Goal: Task Accomplishment & Management: Manage account settings

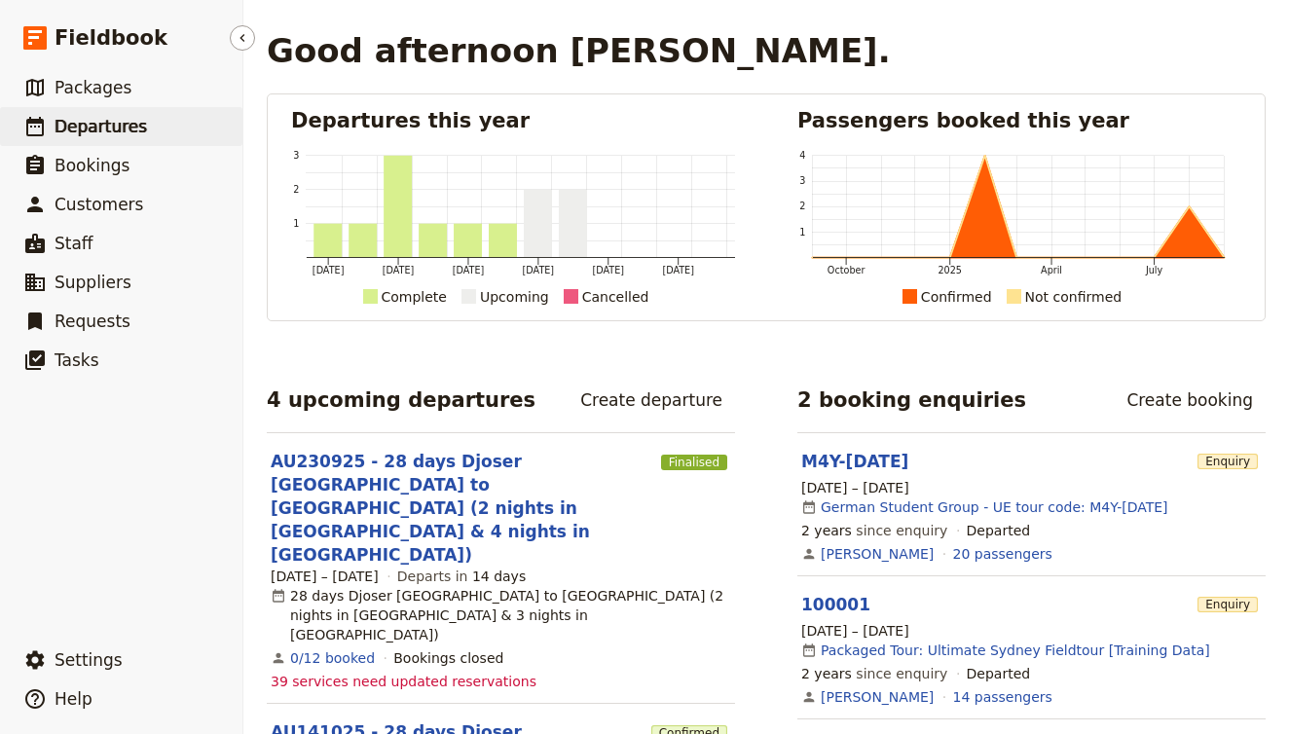
click at [107, 123] on span "Departures" at bounding box center [101, 126] width 92 height 19
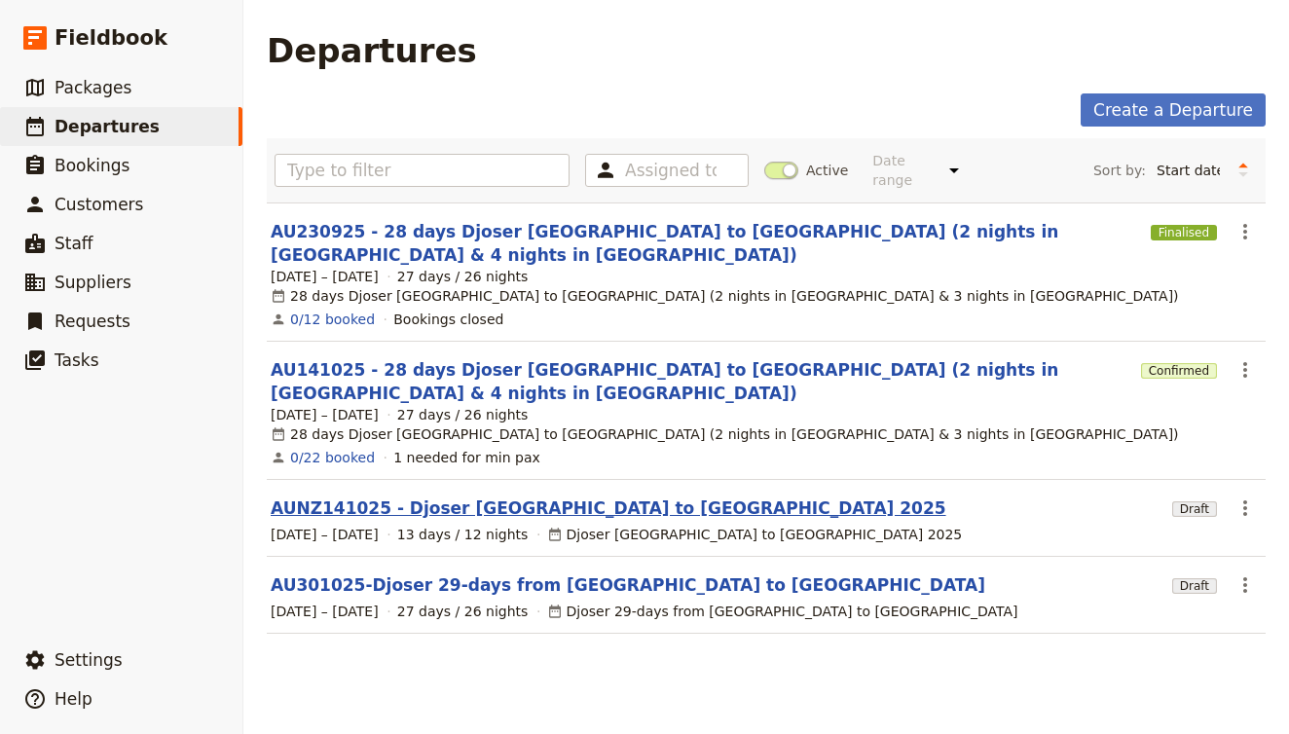
click at [403, 496] on link "AUNZ141025 - Djoser [GEOGRAPHIC_DATA] to [GEOGRAPHIC_DATA] 2025" at bounding box center [609, 507] width 676 height 23
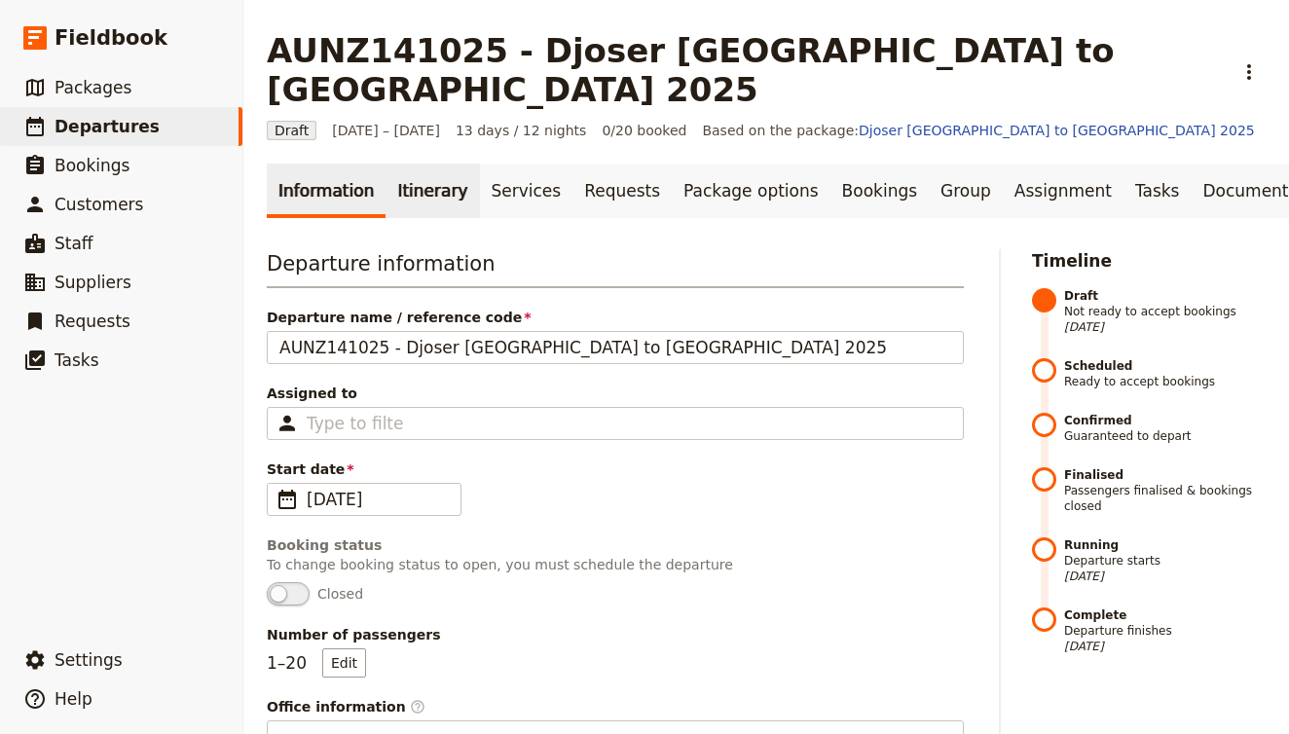
click at [417, 164] on link "Itinerary" at bounding box center [431, 191] width 93 height 55
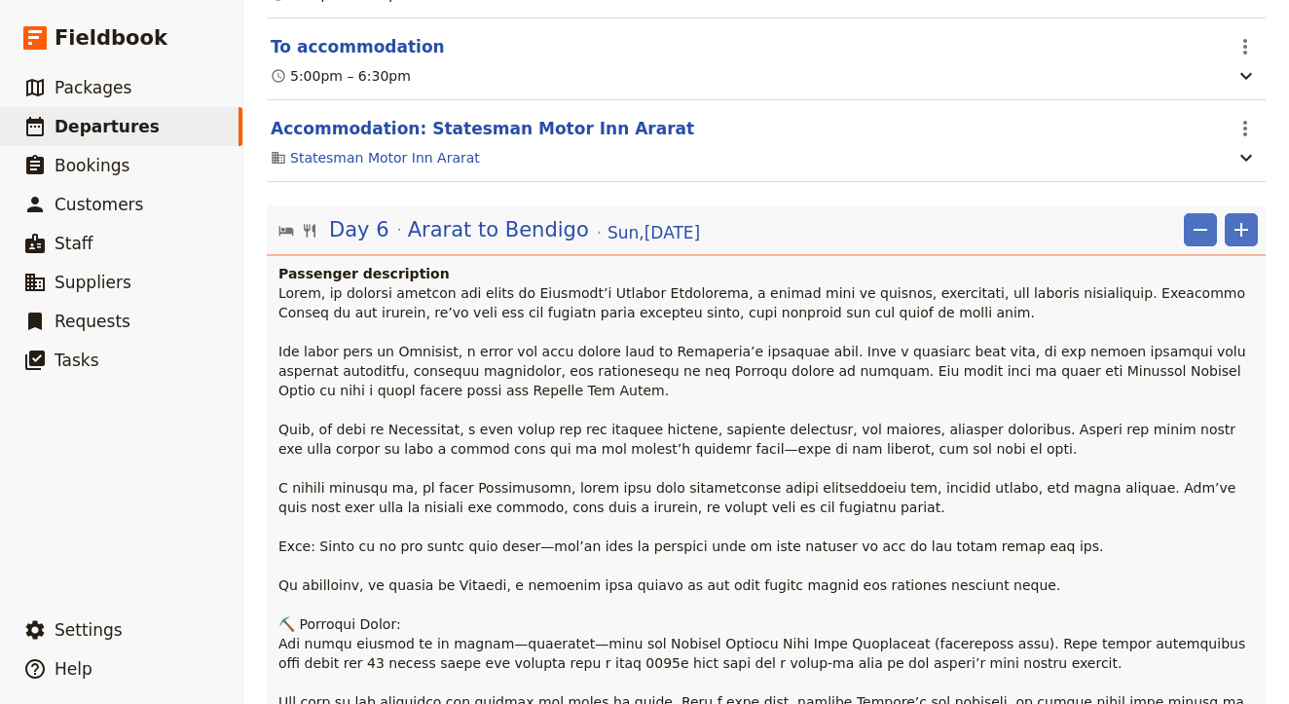
scroll to position [7441, 0]
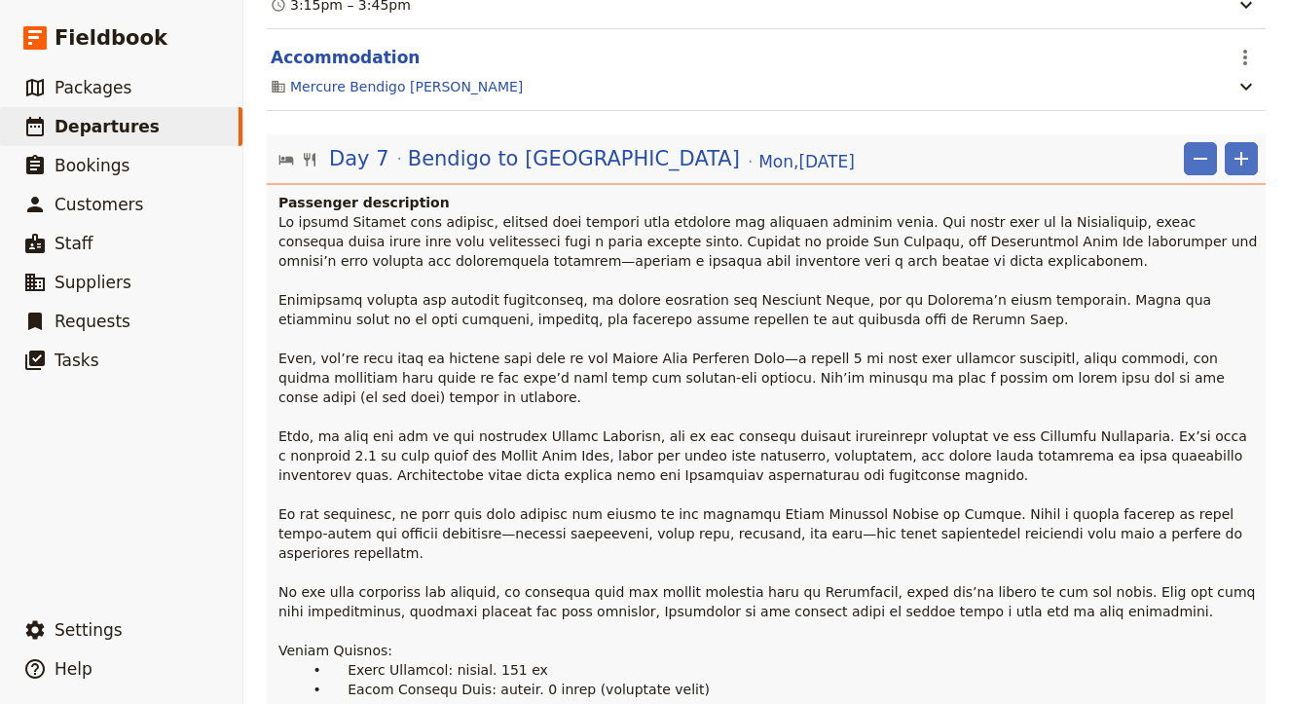
click at [705, 436] on p at bounding box center [767, 455] width 979 height 487
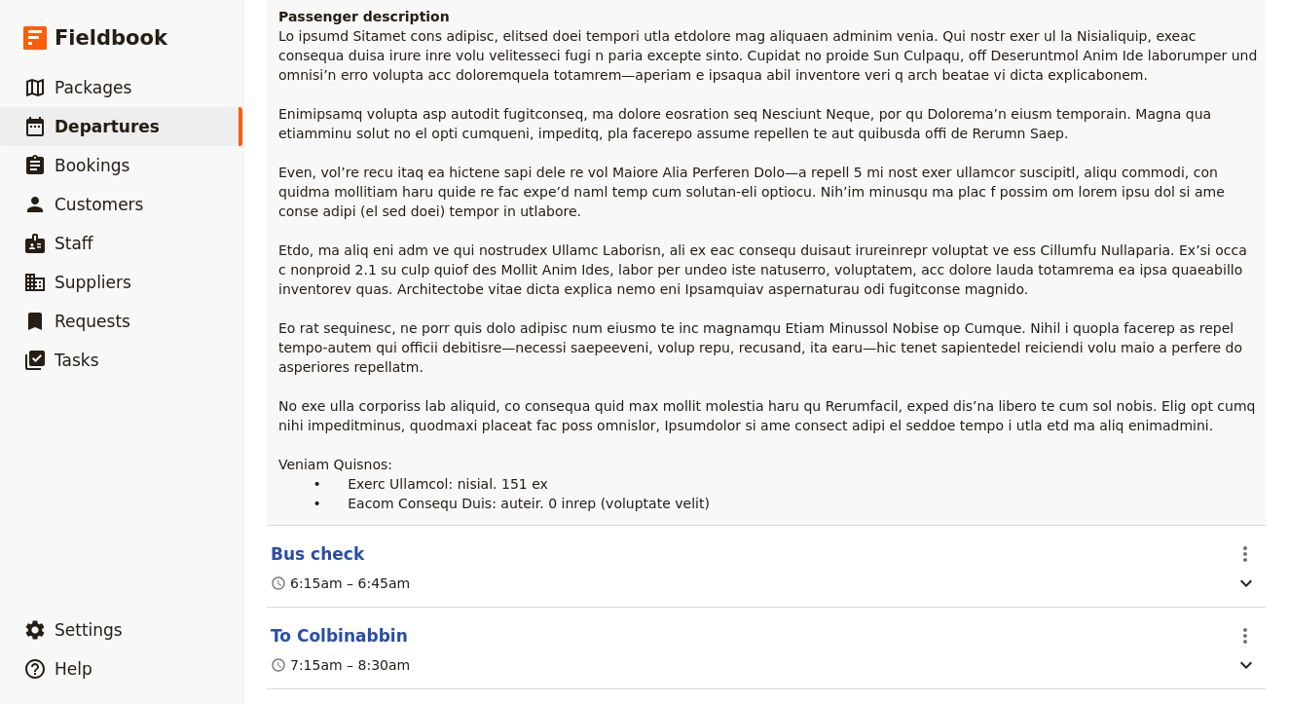
scroll to position [7309, 0]
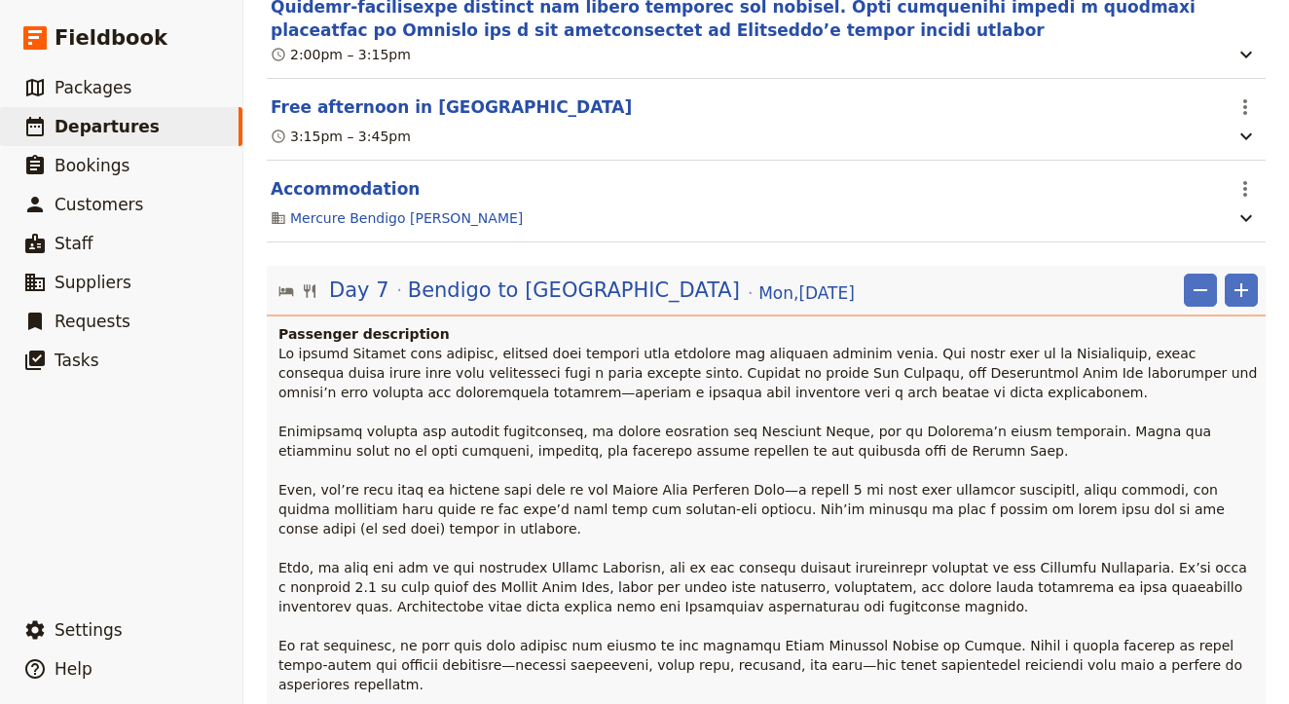
click at [664, 358] on p at bounding box center [767, 587] width 979 height 487
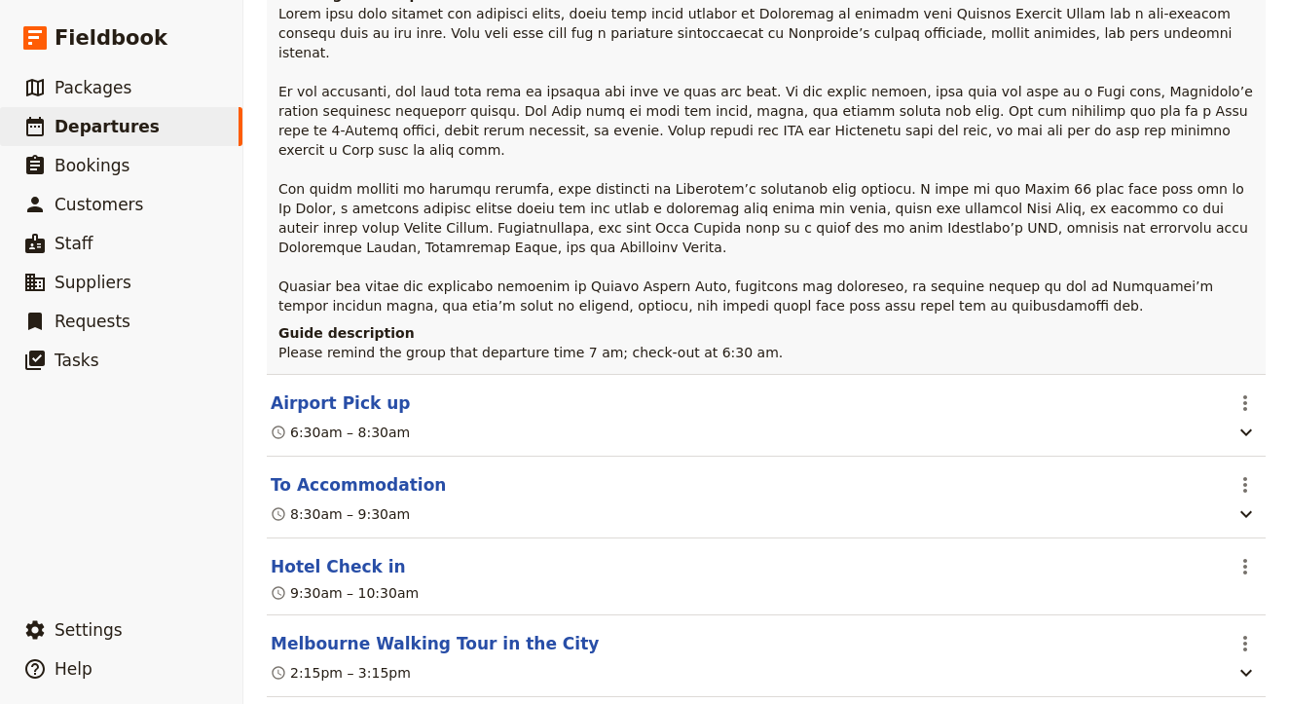
scroll to position [1550, 0]
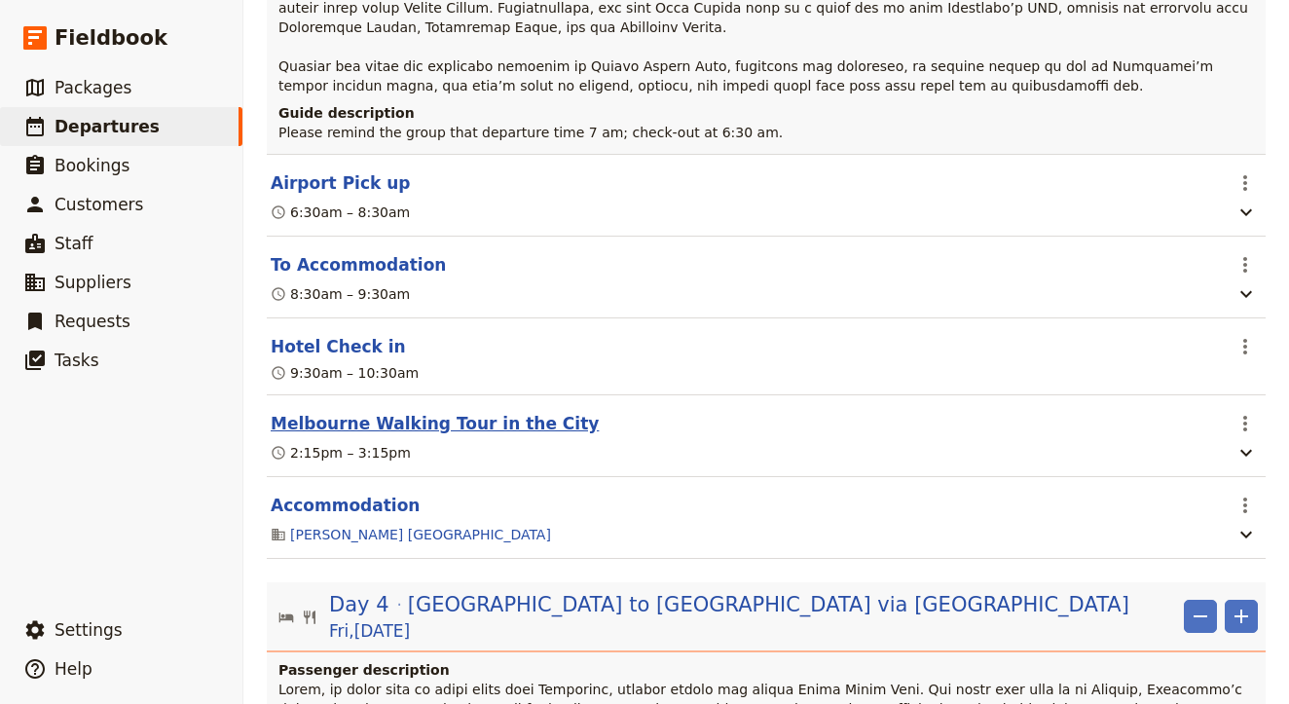
click at [509, 412] on button "Melbourne Walking Tour in the City" at bounding box center [435, 423] width 328 height 23
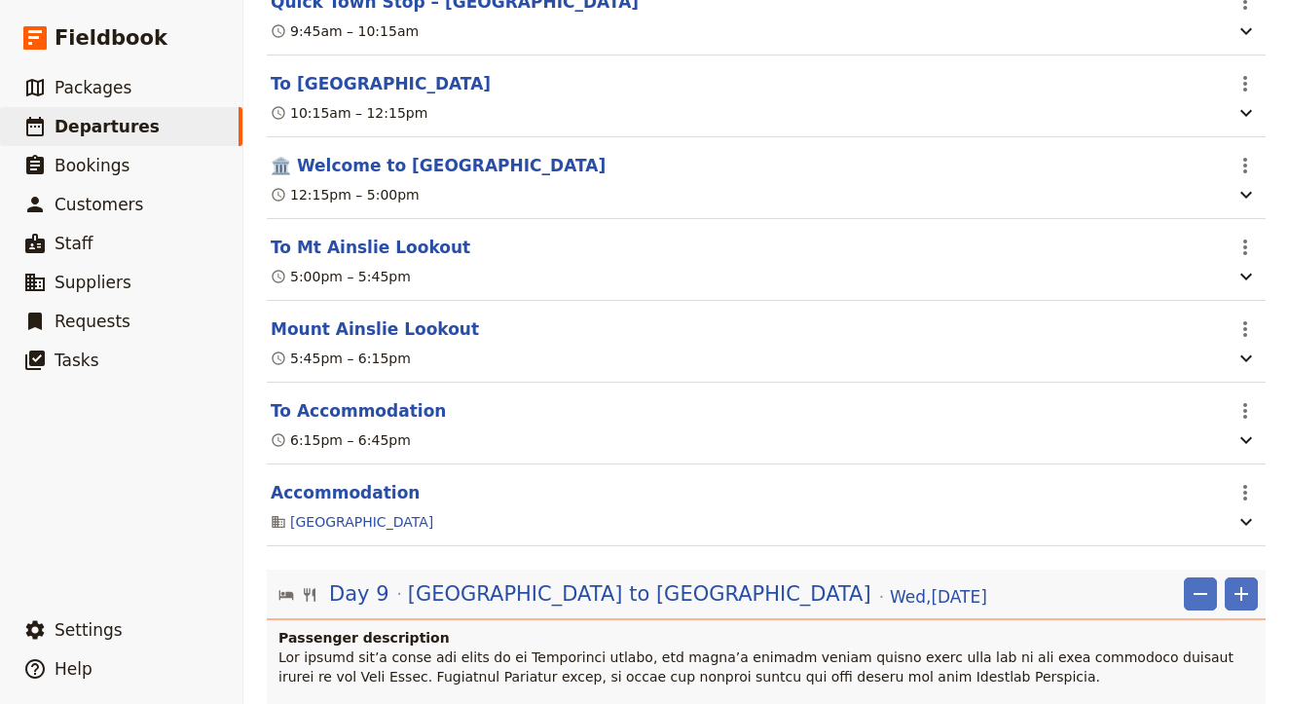
scroll to position [10093, 0]
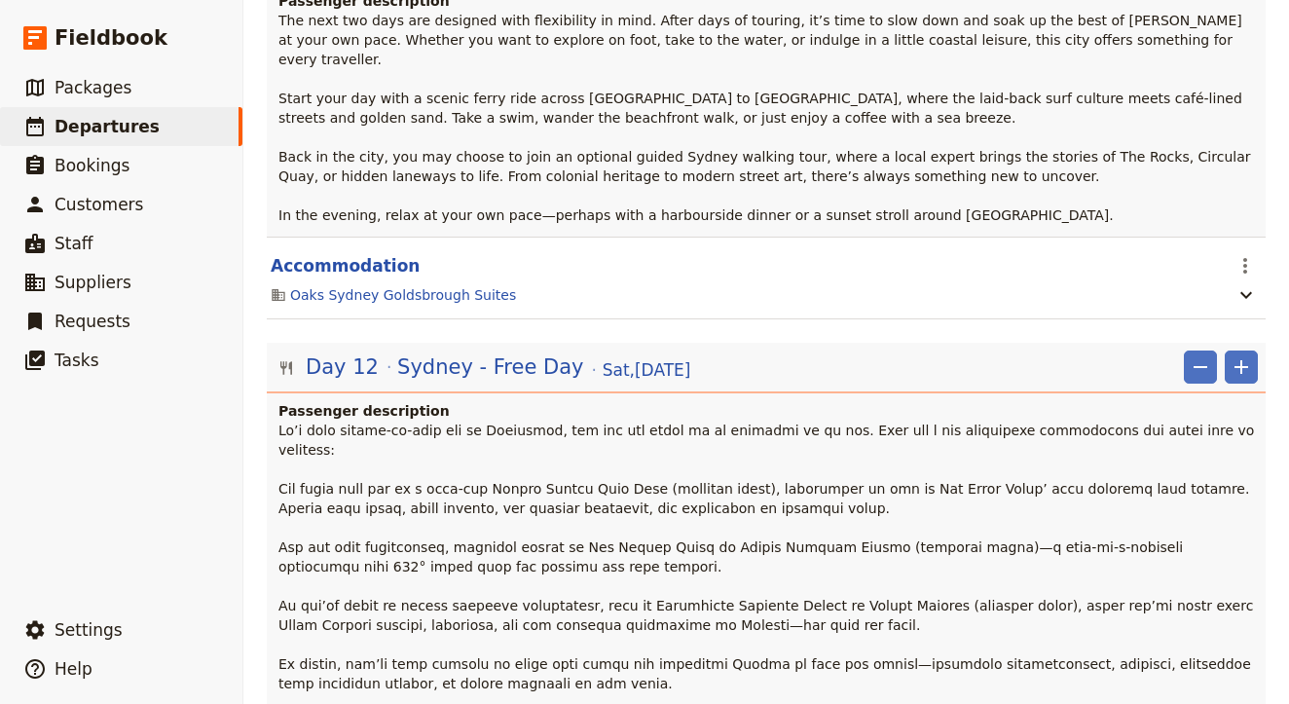
scroll to position [13361, 0]
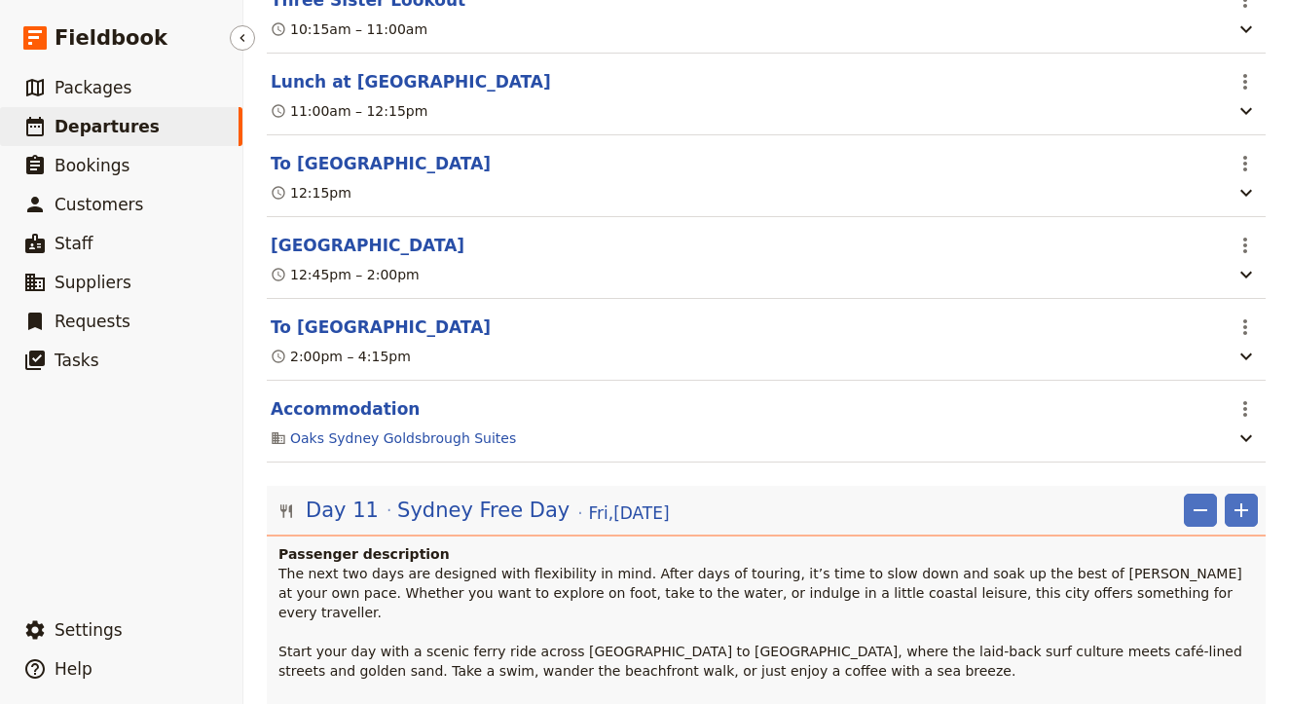
click at [150, 128] on link "​ Departures" at bounding box center [121, 126] width 242 height 39
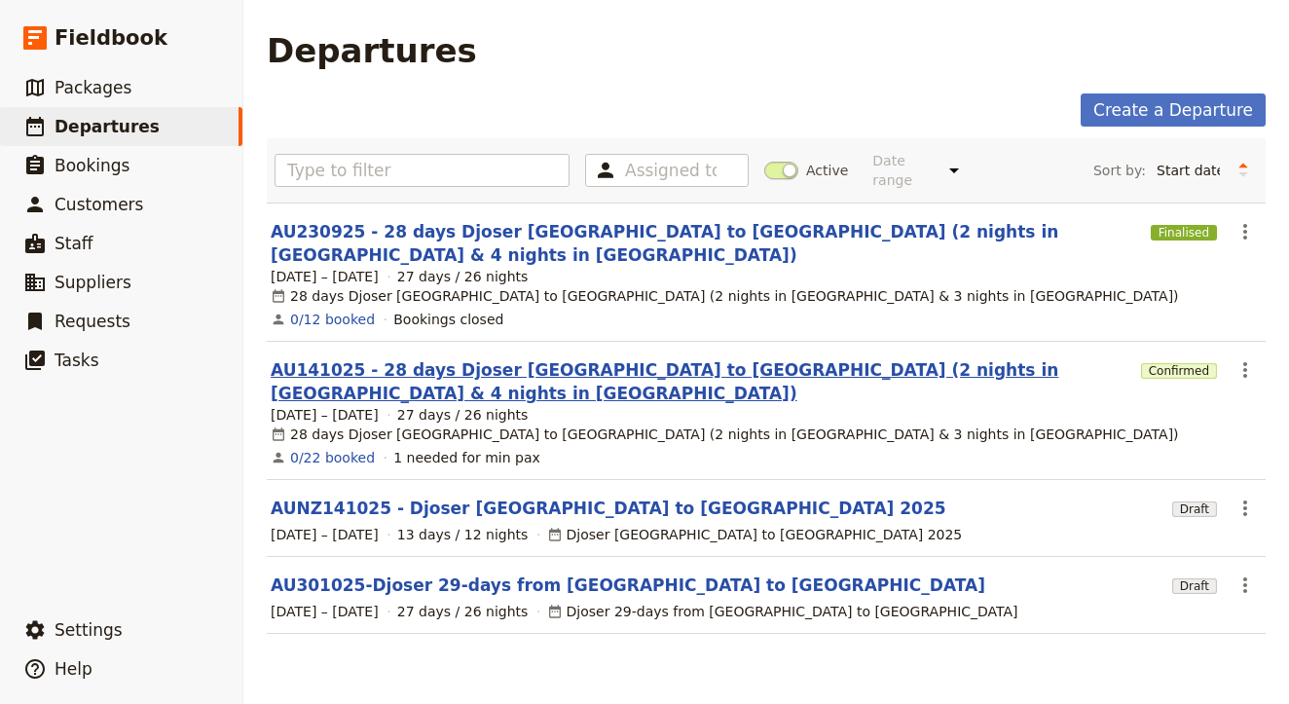
click at [356, 358] on link "AU141025 - 28 days Djoser [GEOGRAPHIC_DATA] to [GEOGRAPHIC_DATA] (2 nights in […" at bounding box center [702, 381] width 862 height 47
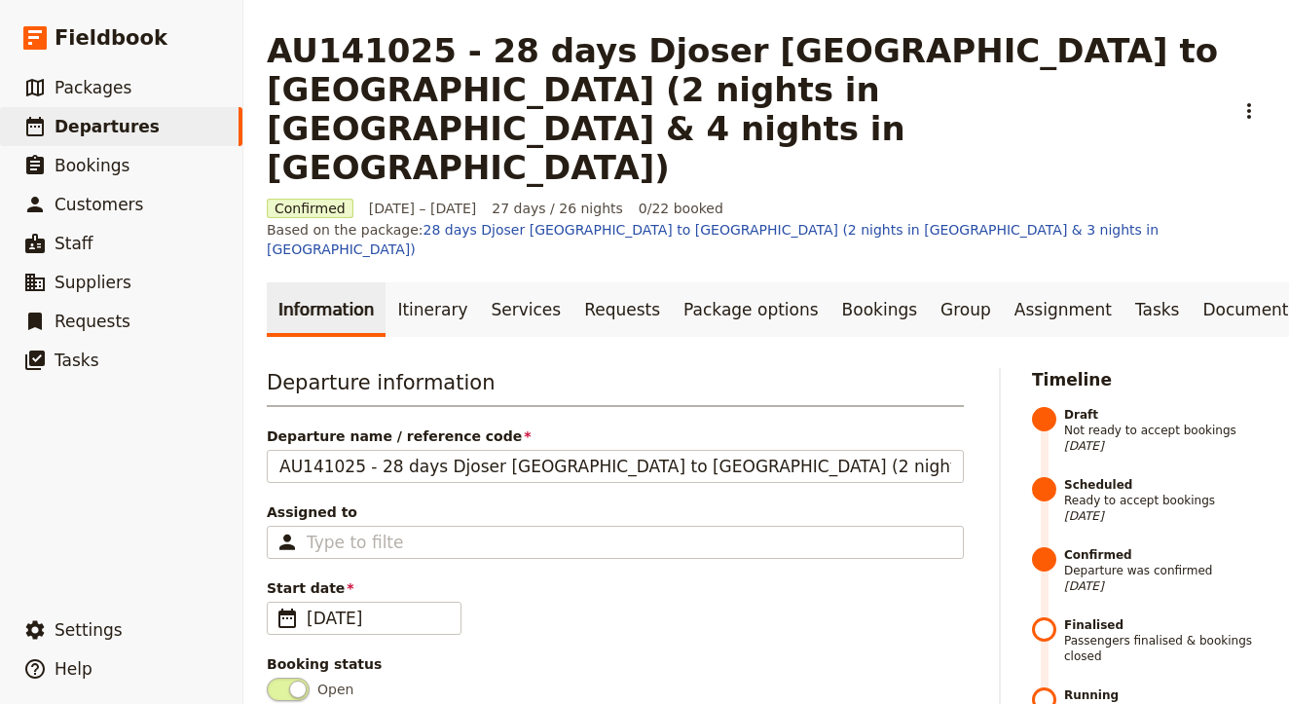
scroll to position [6, 0]
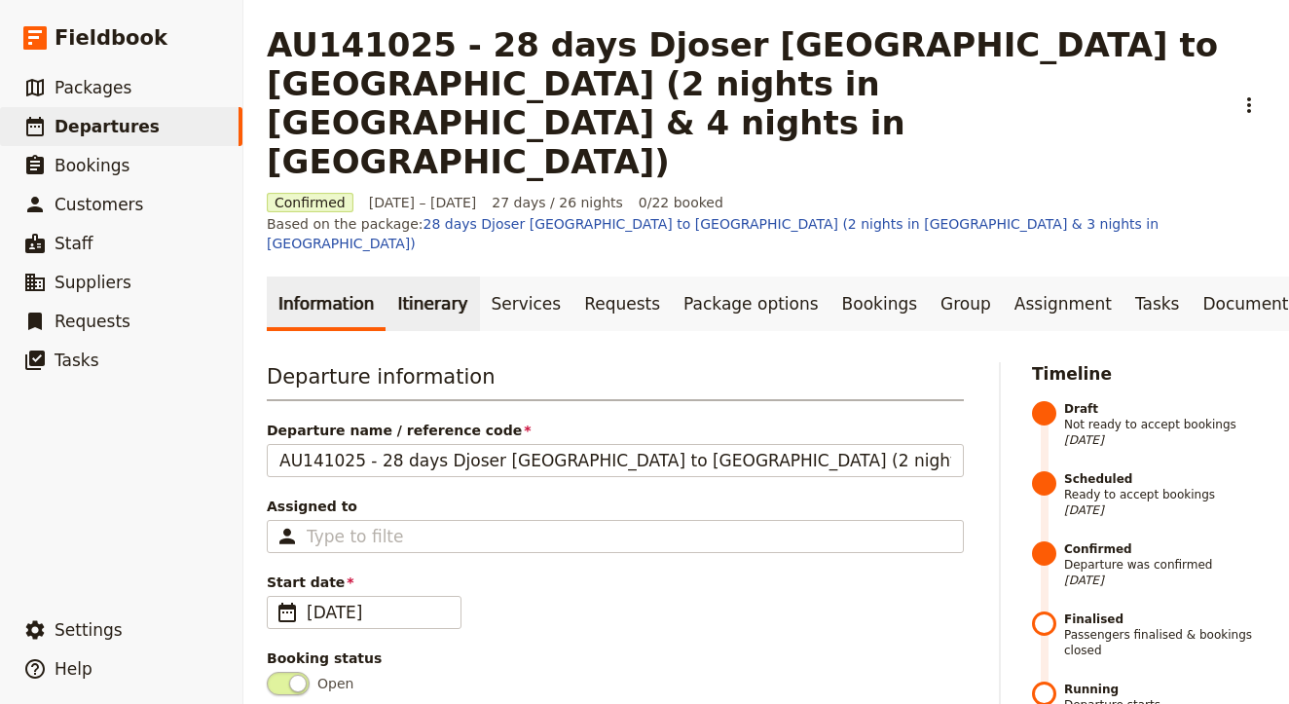
click at [420, 276] on link "Itinerary" at bounding box center [431, 303] width 93 height 55
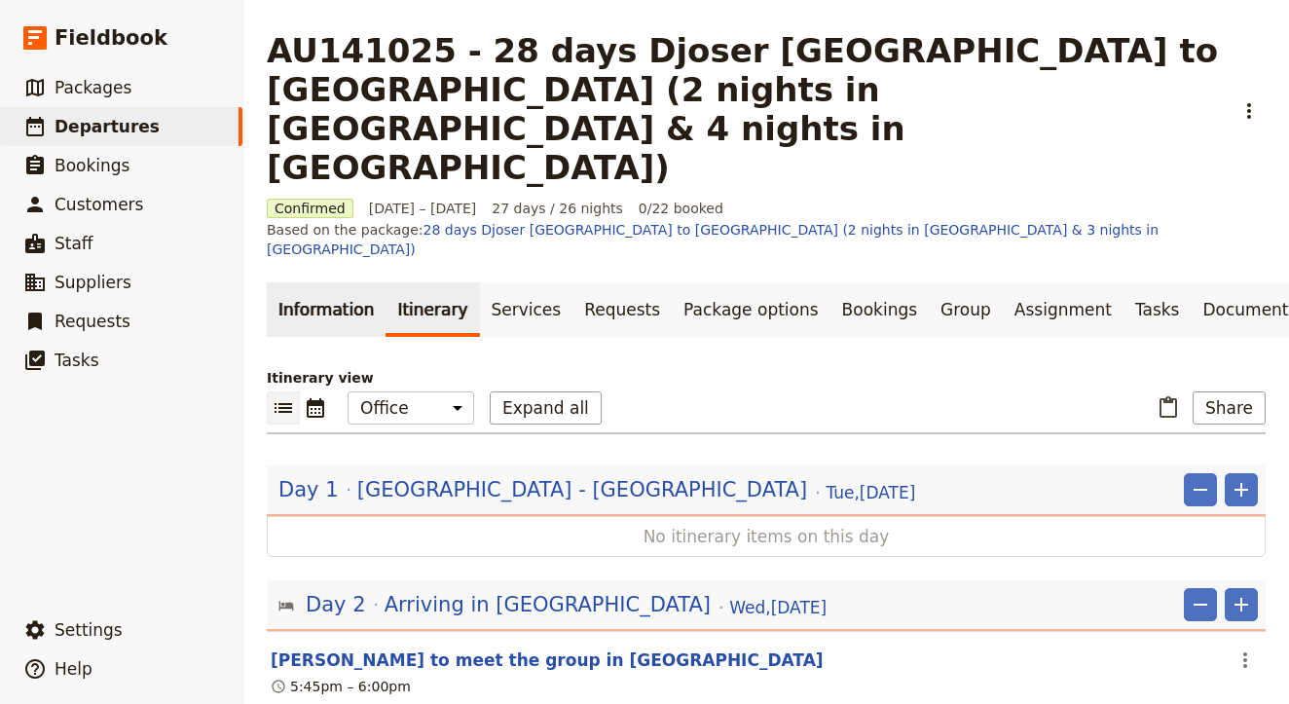
click at [340, 282] on link "Information" at bounding box center [326, 309] width 119 height 55
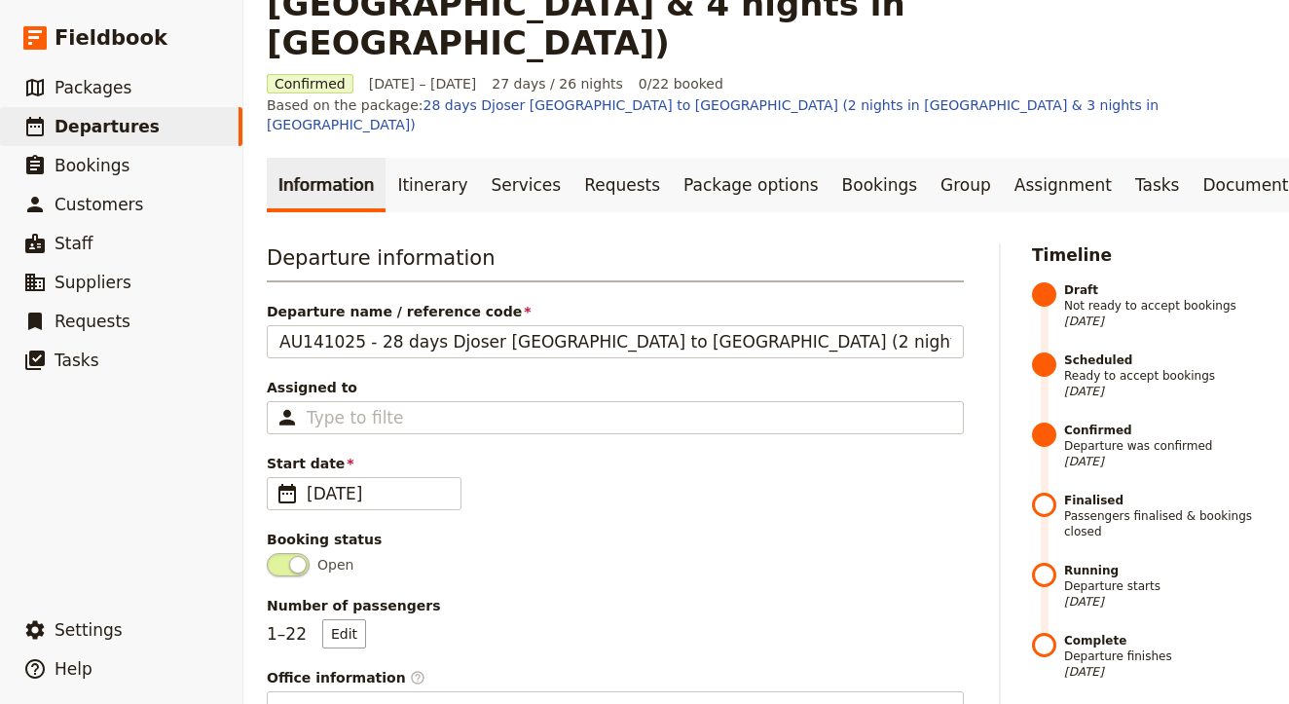
scroll to position [132, 0]
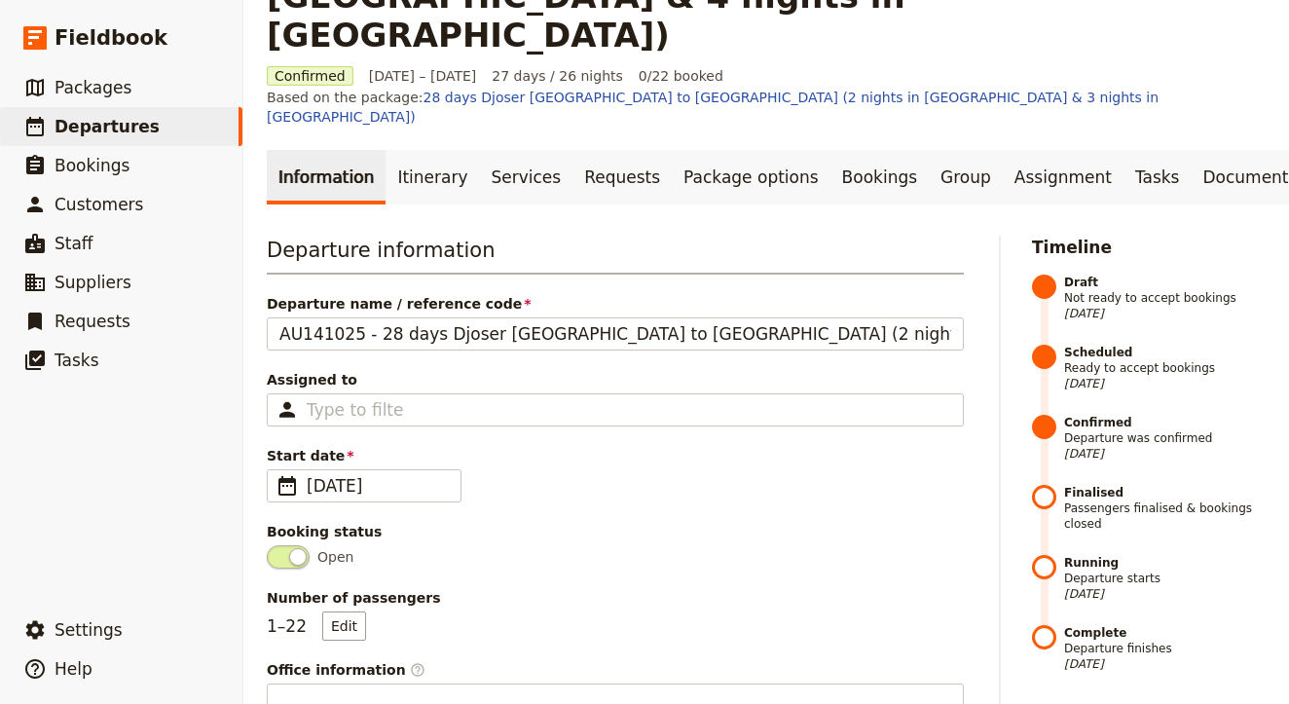
click at [395, 446] on span "Start date" at bounding box center [615, 455] width 697 height 19
click at [275, 469] on input "[DATE]" at bounding box center [274, 469] width 1 height 1
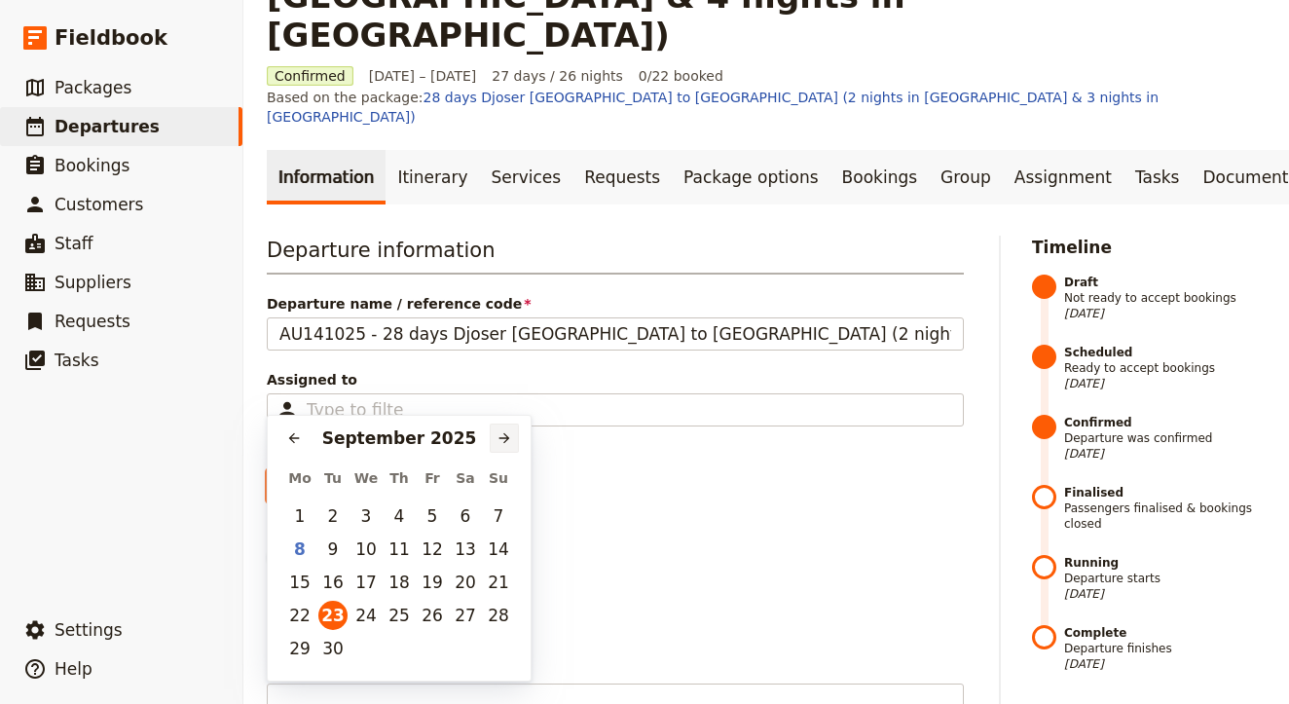
click at [508, 446] on button "​" at bounding box center [504, 437] width 29 height 29
click at [320, 589] on button "14" at bounding box center [332, 581] width 29 height 29
type input "[DATE]"
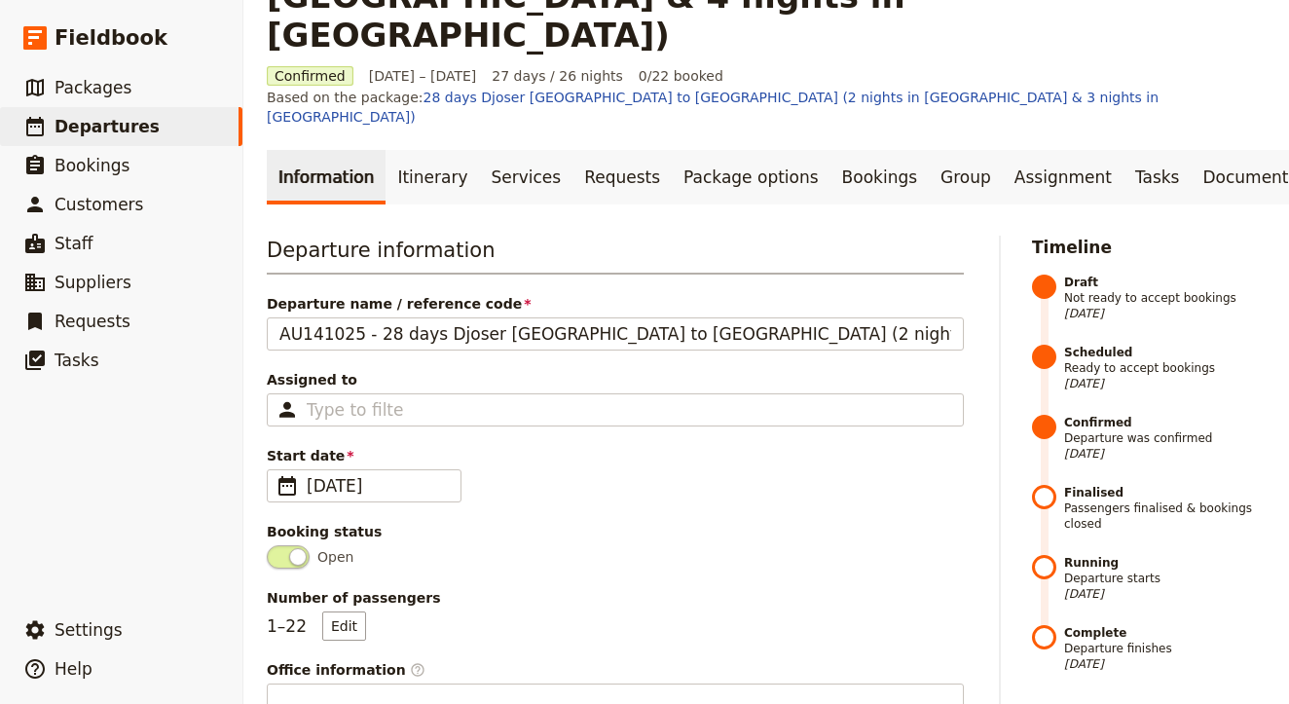
click at [593, 446] on span "Start date" at bounding box center [615, 455] width 697 height 19
click at [275, 469] on input "[DATE]" at bounding box center [274, 469] width 1 height 1
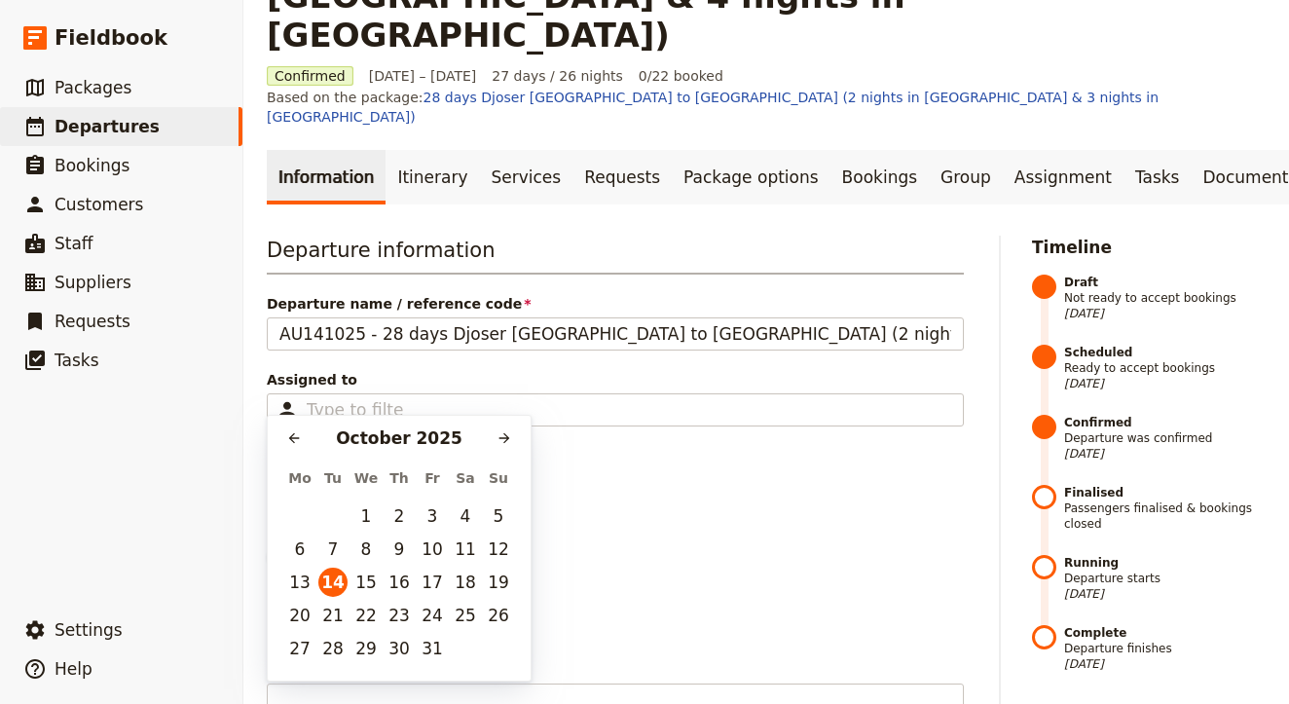
click at [593, 446] on span "Start date" at bounding box center [615, 455] width 697 height 19
click at [449, 474] on input "[DATE]" at bounding box center [378, 485] width 142 height 23
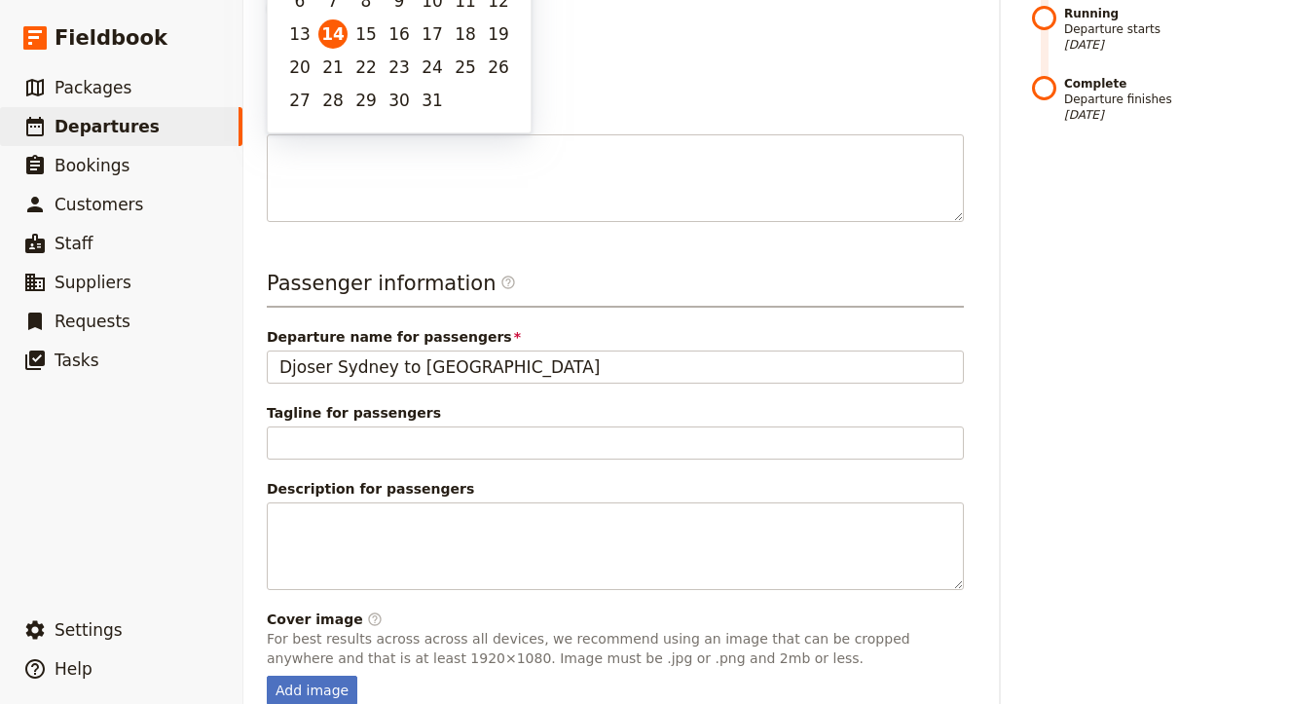
scroll to position [680, 0]
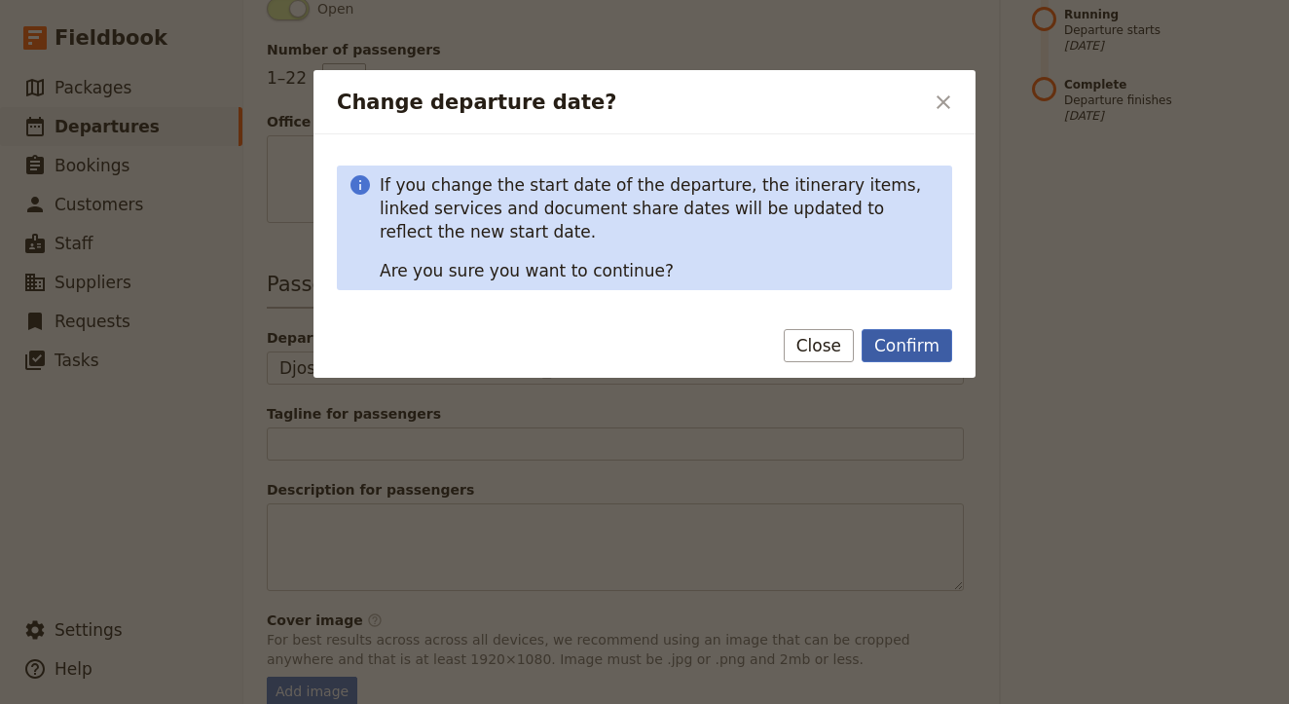
click at [903, 341] on button "Confirm" at bounding box center [906, 345] width 91 height 33
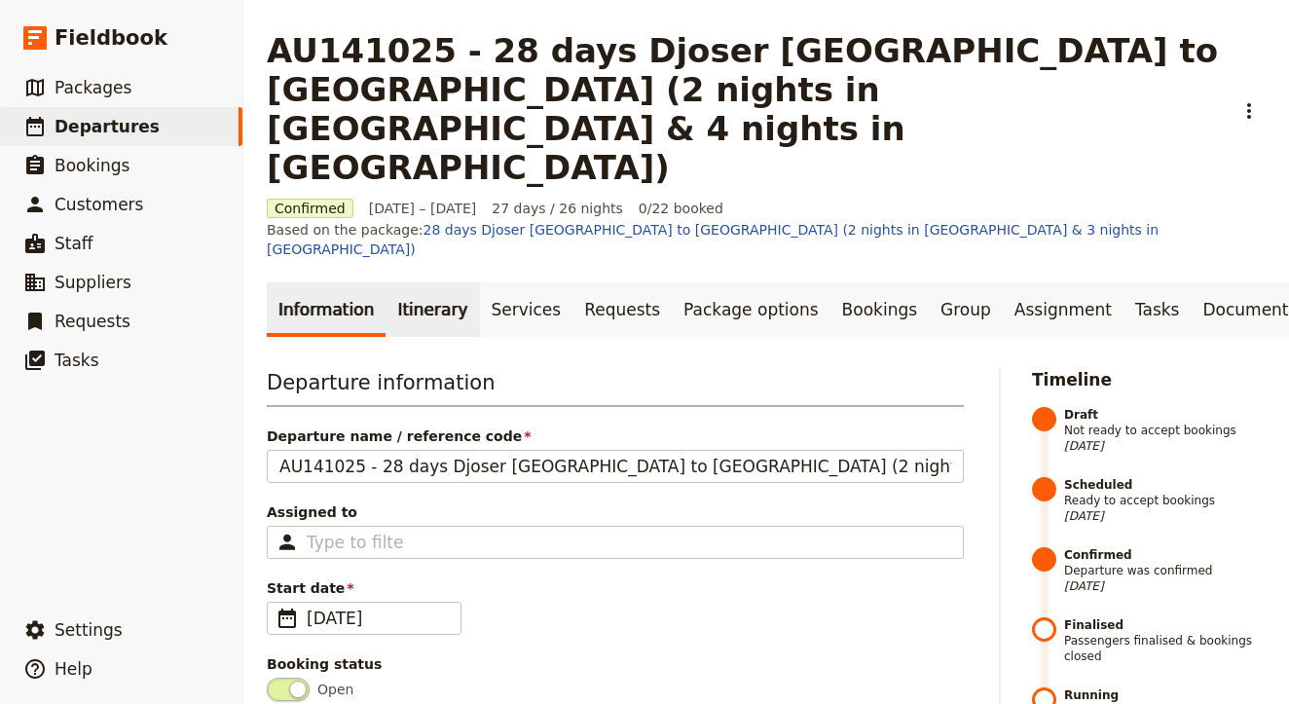
scroll to position [0, 0]
click at [428, 282] on link "Itinerary" at bounding box center [431, 309] width 93 height 55
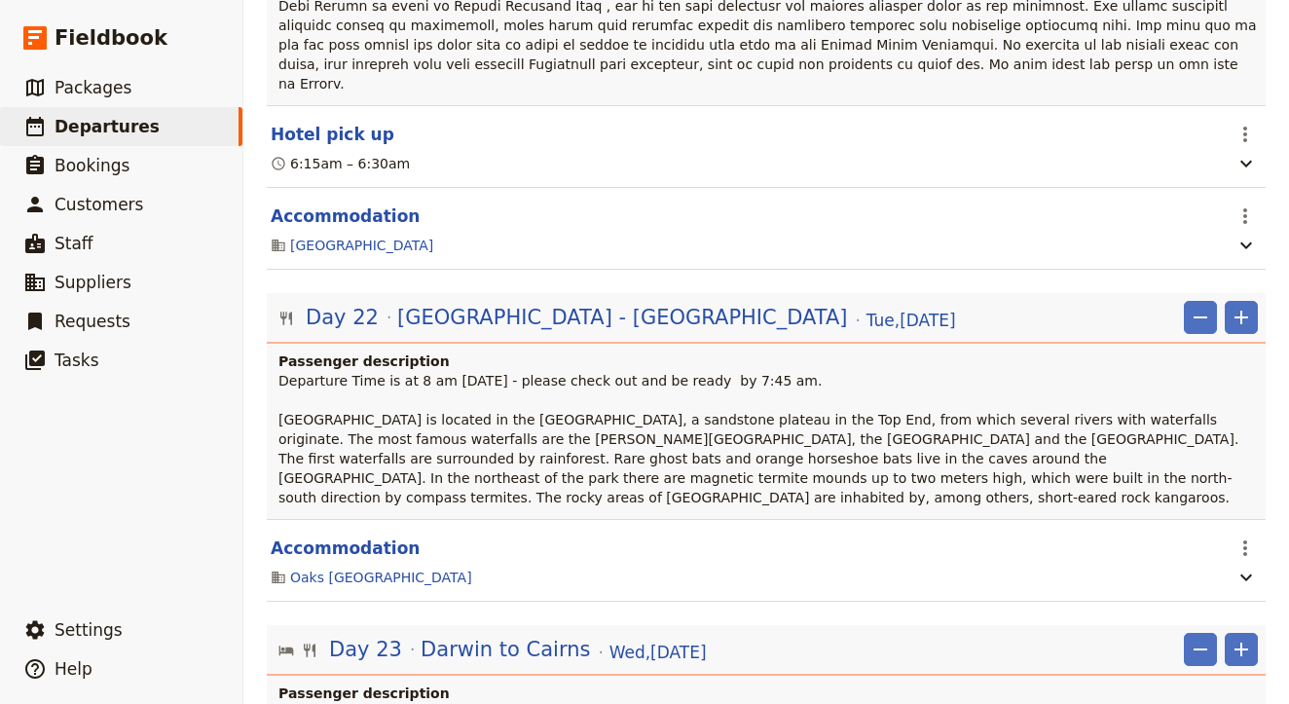
scroll to position [23538, 0]
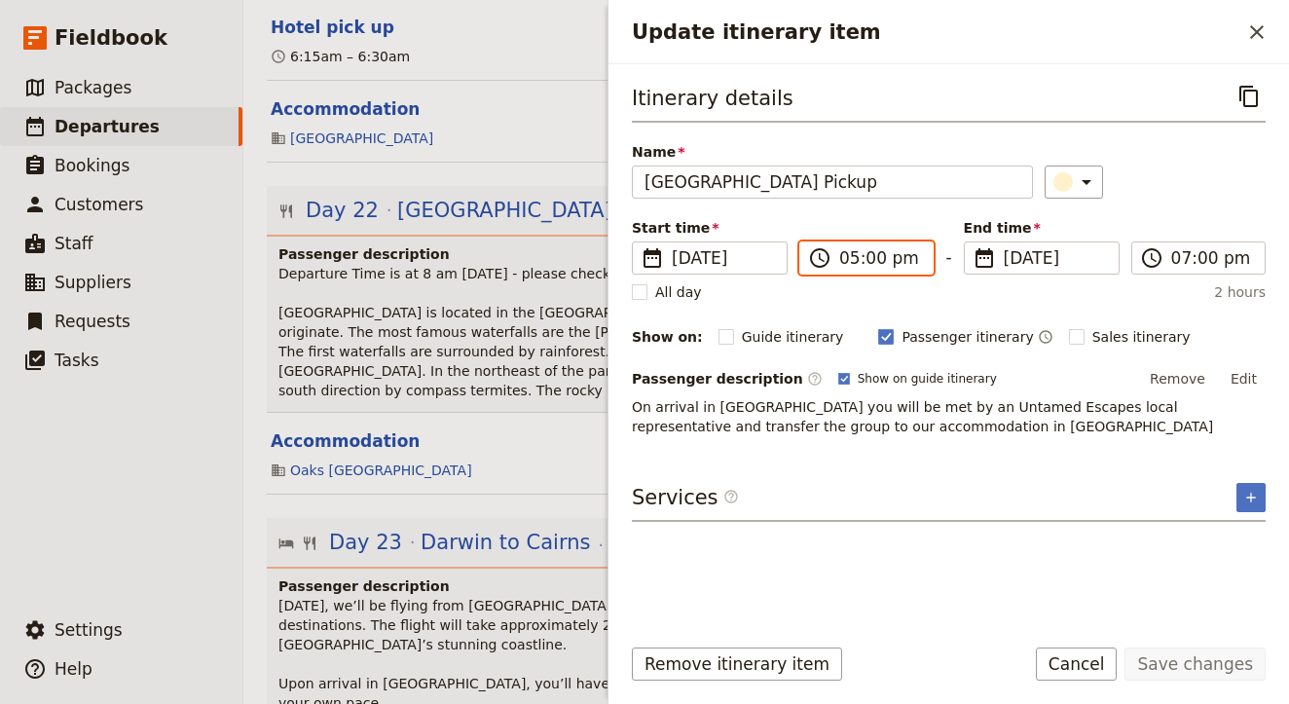
click at [887, 266] on input "05:00 pm" at bounding box center [880, 257] width 82 height 23
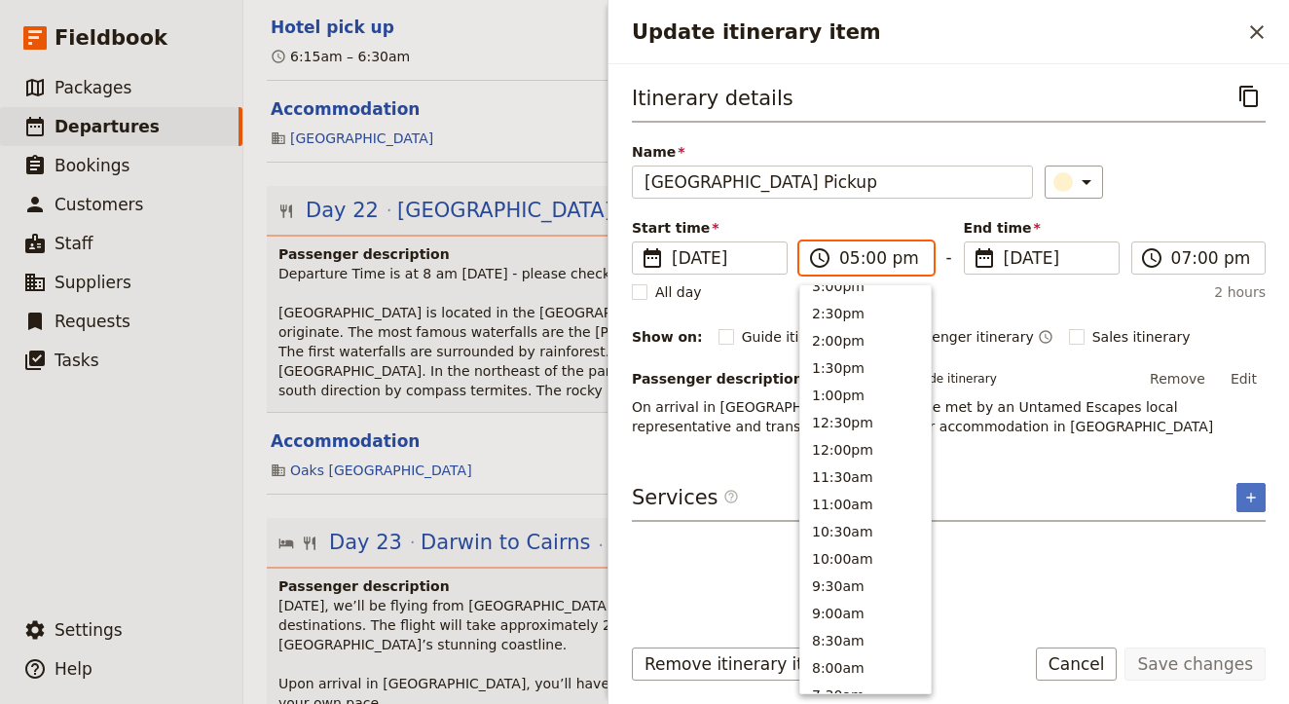
scroll to position [498, 0]
click at [847, 557] on button "9:30am" at bounding box center [865, 567] width 130 height 27
type input "09:30 am"
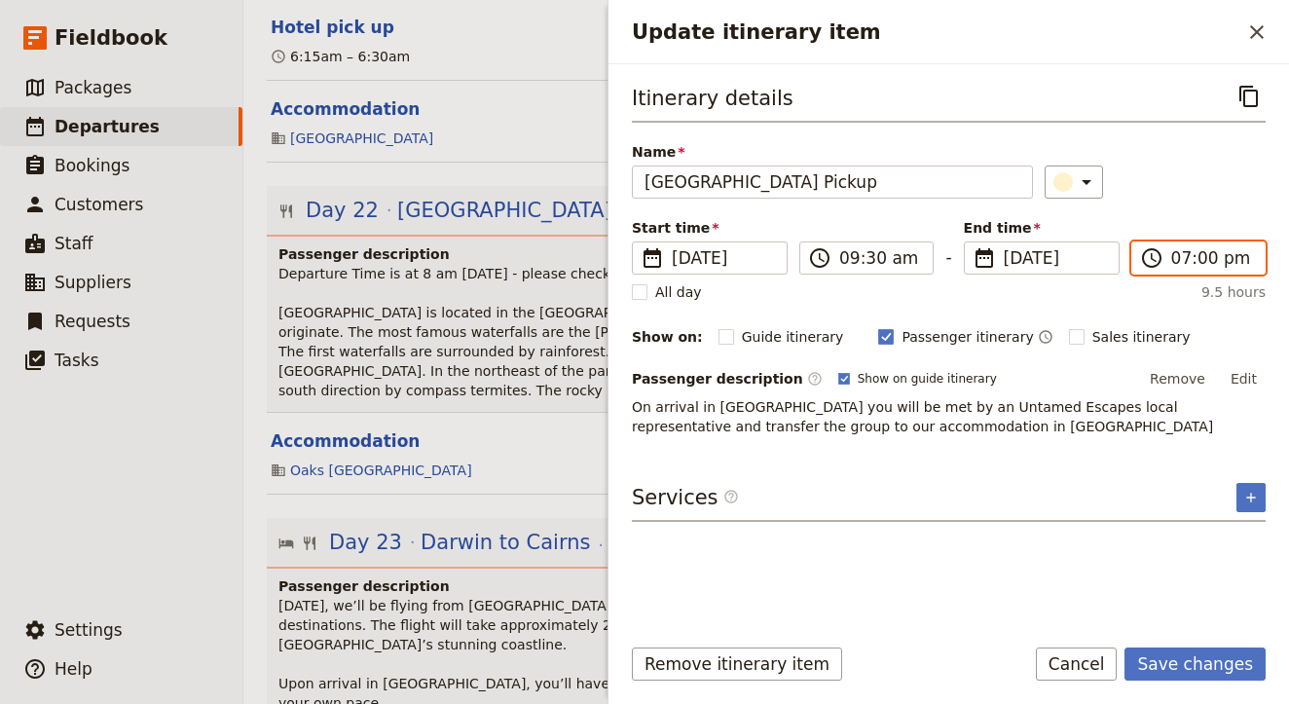
click at [1207, 267] on input "07:00 pm" at bounding box center [1212, 257] width 82 height 23
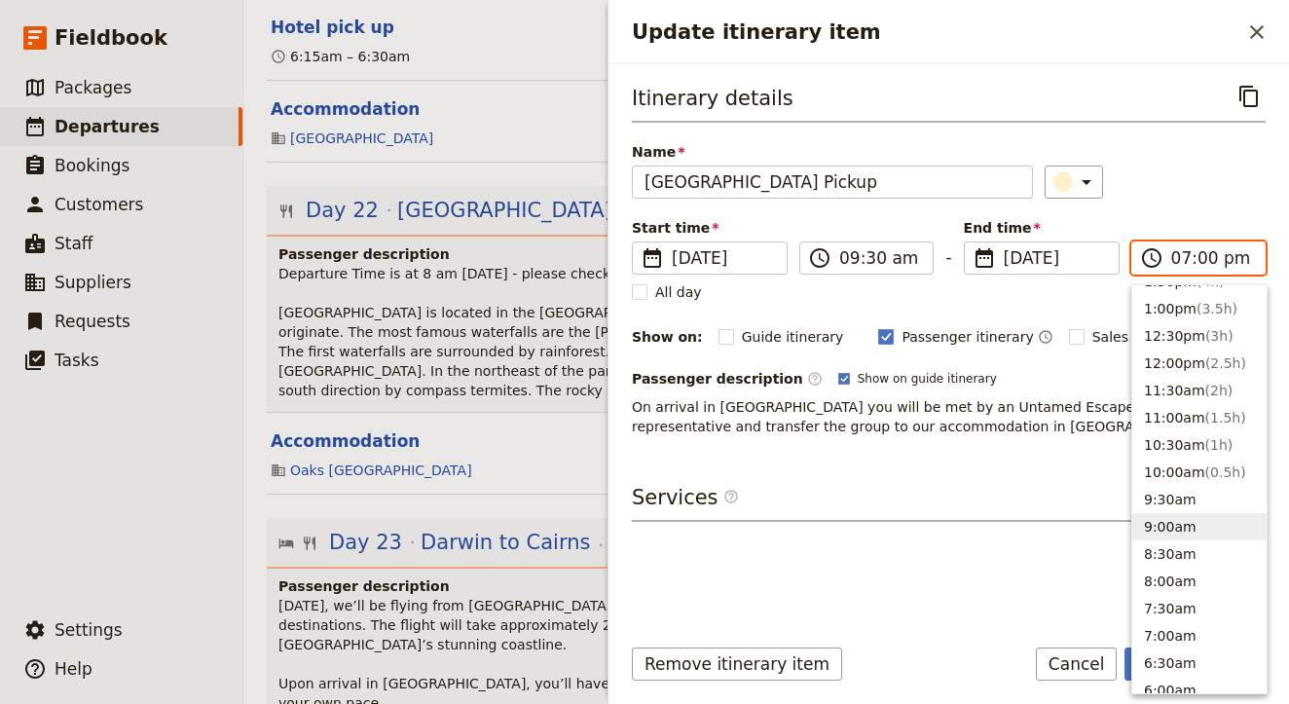
scroll to position [566, 0]
click at [1209, 475] on span "( 0.5h )" at bounding box center [1225, 473] width 41 height 16
type input "10:00 am"
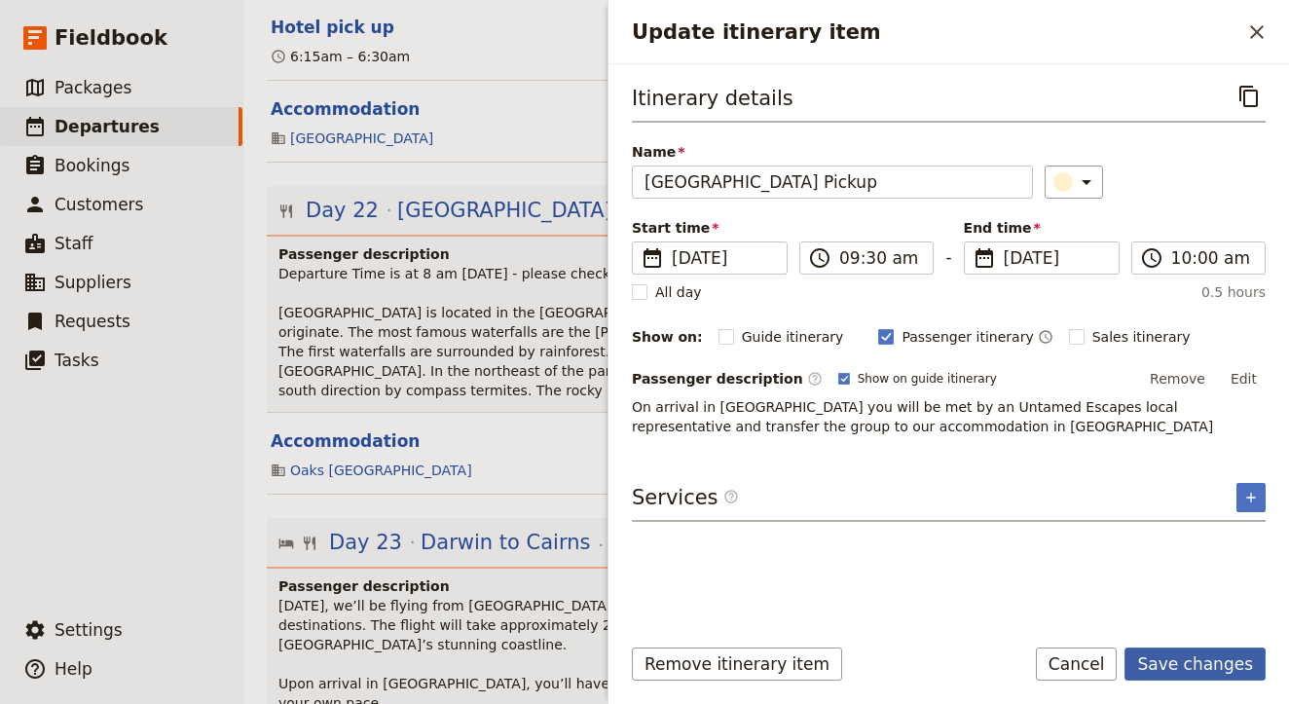
click at [1172, 666] on button "Save changes" at bounding box center [1194, 663] width 141 height 33
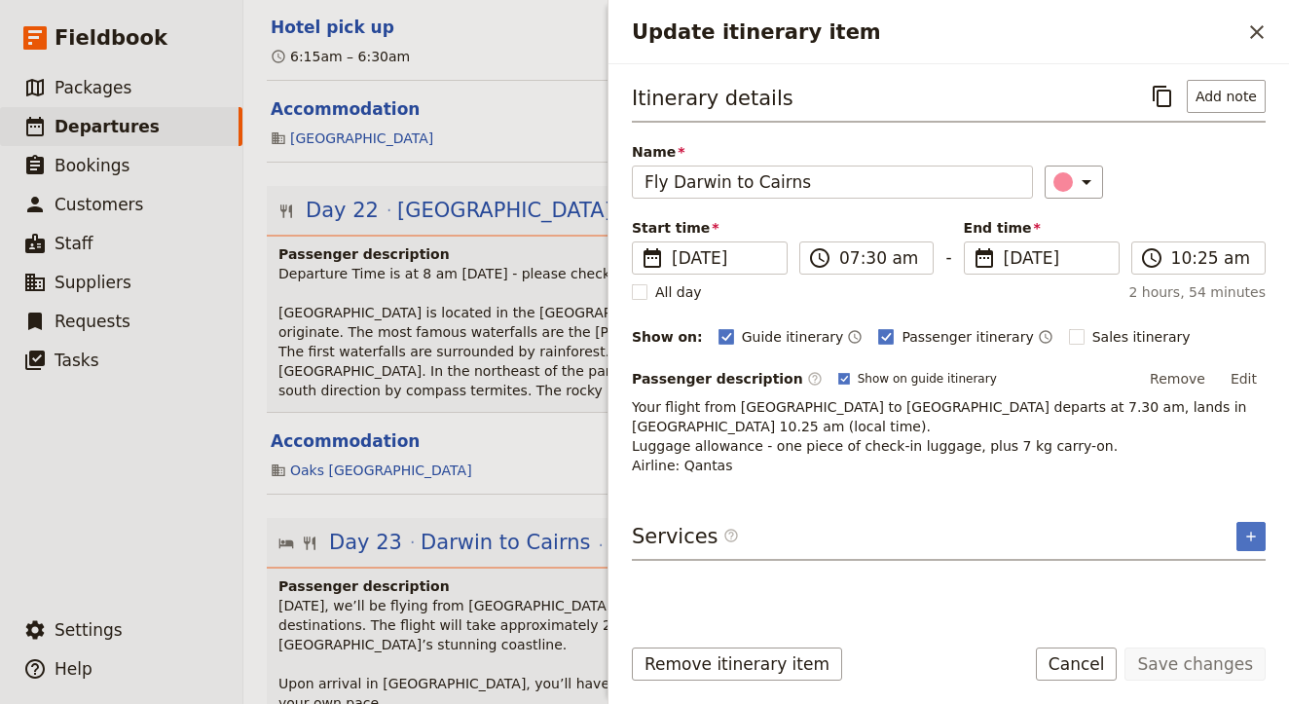
click at [933, 406] on p "Your flight from [GEOGRAPHIC_DATA] to [GEOGRAPHIC_DATA] departs at 7.30 am, lan…" at bounding box center [949, 436] width 634 height 78
click at [862, 265] on input "07:30 am" at bounding box center [880, 257] width 82 height 23
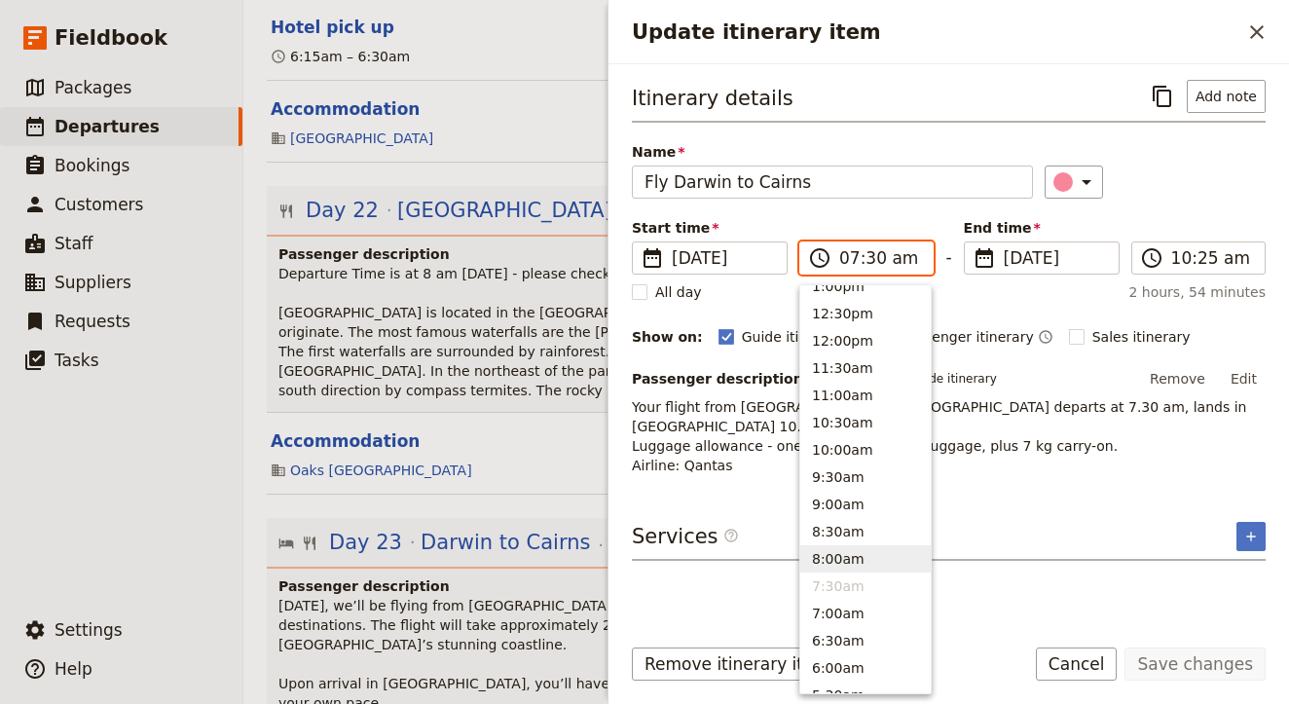
scroll to position [633, 0]
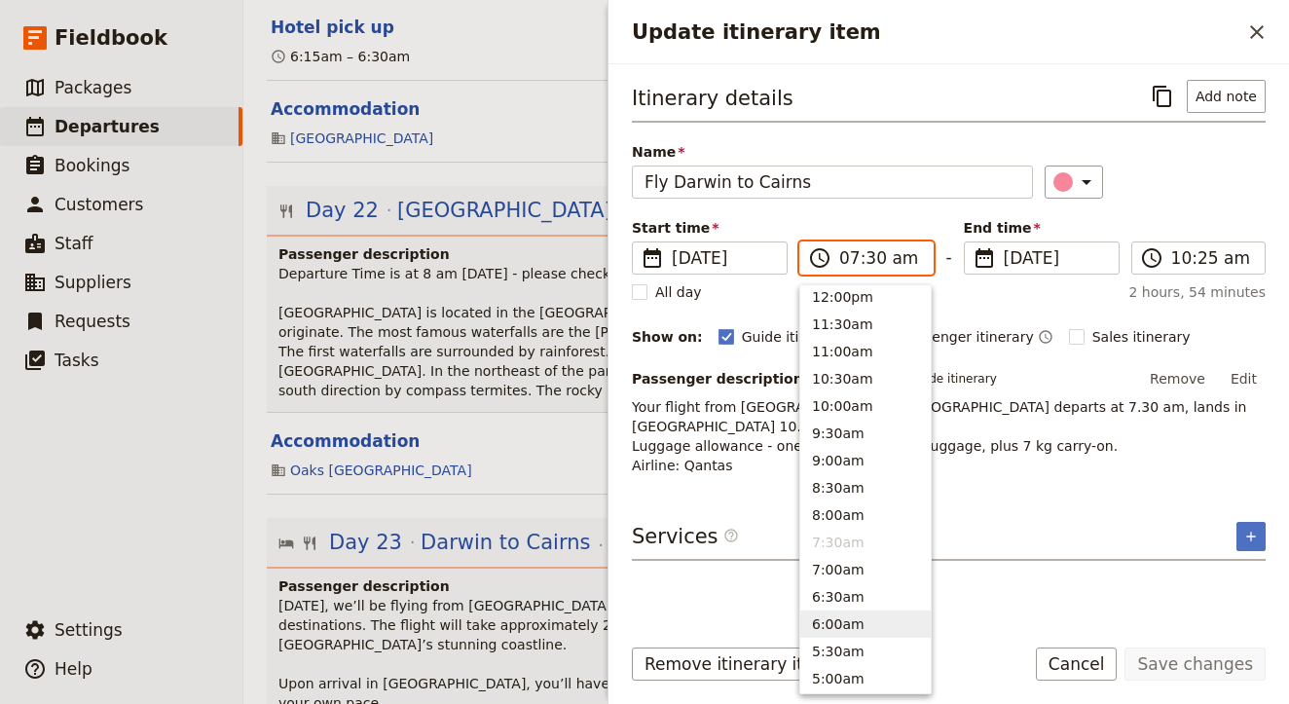
click at [861, 622] on button "6:00am" at bounding box center [865, 623] width 130 height 27
type input "06:00 am"
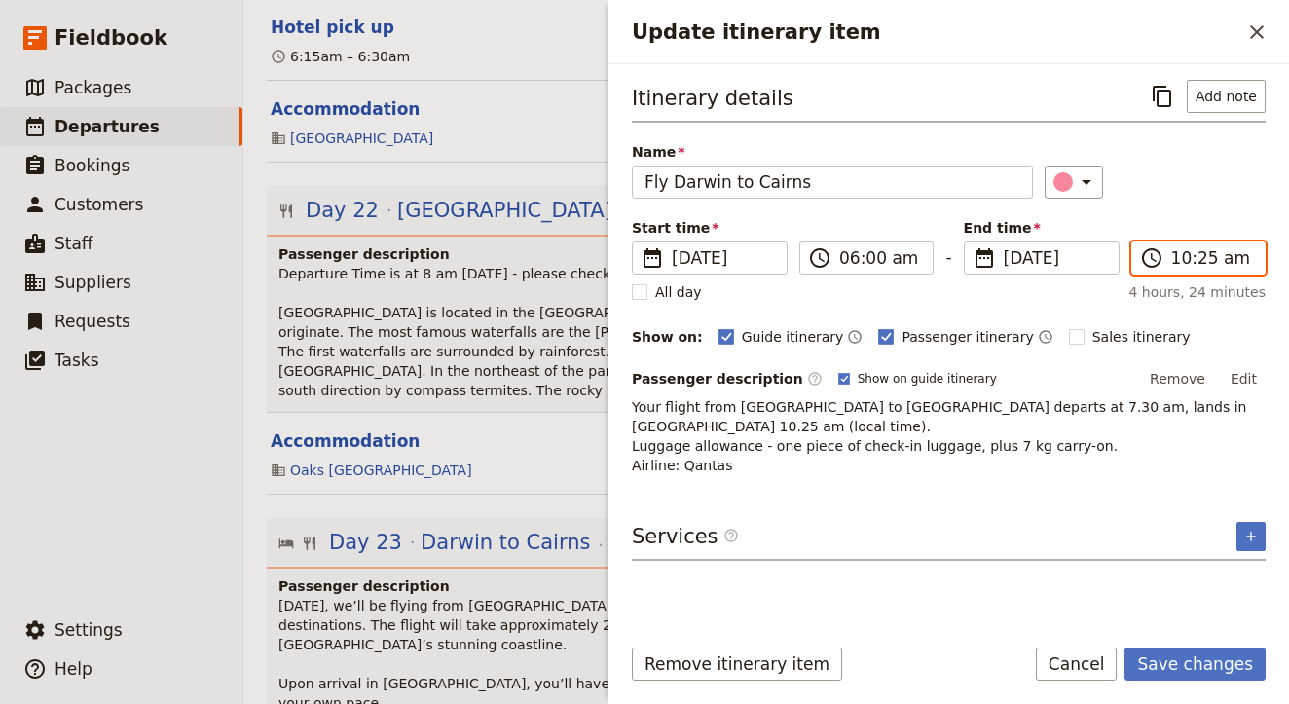
click at [1181, 262] on input "10:25 am" at bounding box center [1212, 257] width 82 height 23
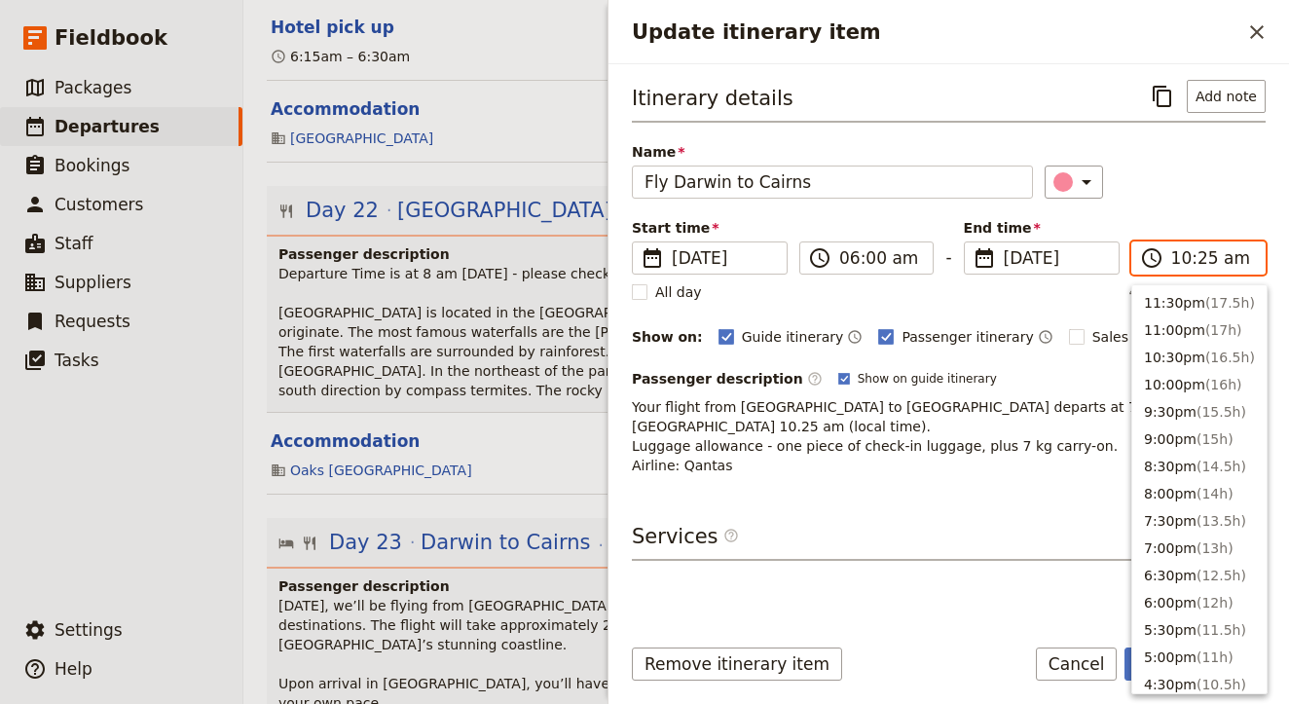
scroll to position [740, 0]
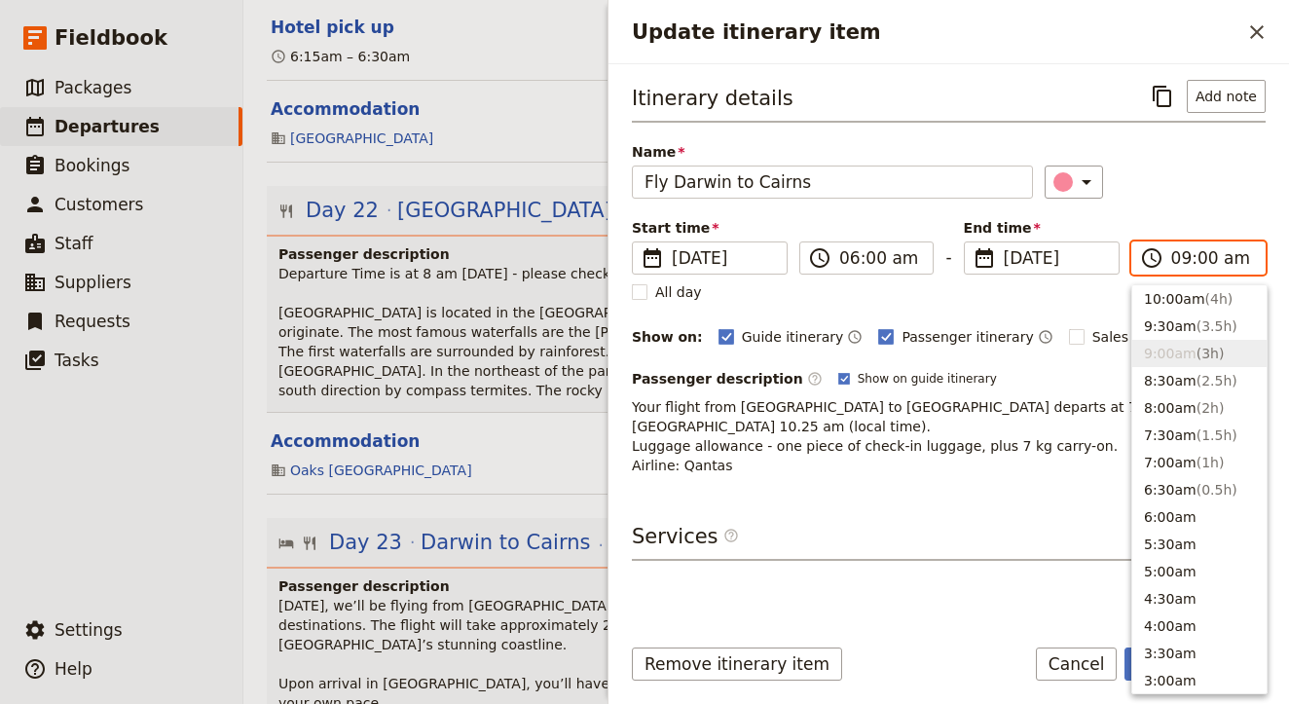
type input "09:05 am"
click at [953, 561] on div "Itinerary details ​ Add note Name Fly Darwin to [GEOGRAPHIC_DATA] ​ Start time …" at bounding box center [949, 348] width 634 height 536
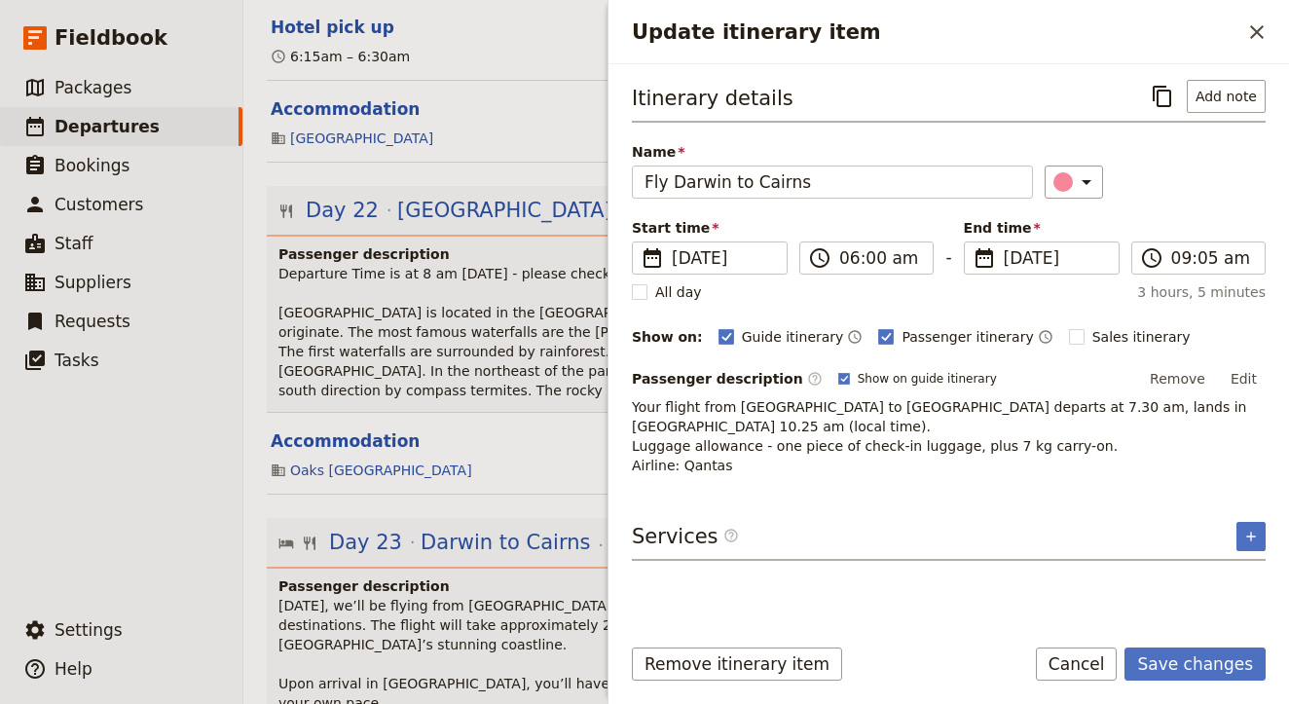
click at [932, 406] on p "Your flight from [GEOGRAPHIC_DATA] to [GEOGRAPHIC_DATA] departs at 7.30 am, lan…" at bounding box center [949, 436] width 634 height 78
click at [917, 410] on p "Your flight from [GEOGRAPHIC_DATA] to [GEOGRAPHIC_DATA] departs at 7.30 am, lan…" at bounding box center [949, 436] width 634 height 78
click at [933, 407] on p "Your flight from [GEOGRAPHIC_DATA] to [GEOGRAPHIC_DATA] departs at 7.30 am, lan…" at bounding box center [949, 436] width 634 height 78
click at [1234, 386] on button "Edit" at bounding box center [1244, 378] width 44 height 29
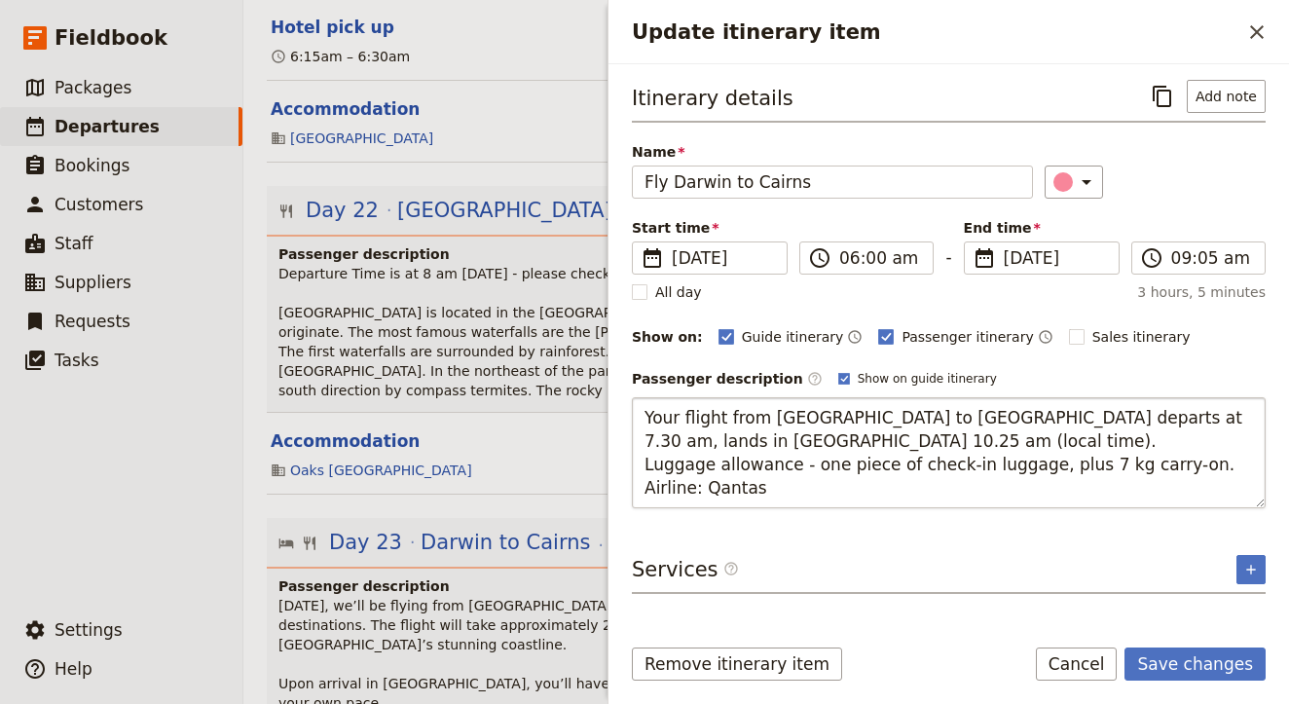
click at [995, 418] on textarea "Your flight from [GEOGRAPHIC_DATA] to [GEOGRAPHIC_DATA] departs at 7.30 am, lan…" at bounding box center [949, 452] width 634 height 111
click at [1188, 416] on textarea "Your flight from [GEOGRAPHIC_DATA] to [GEOGRAPHIC_DATA] departs at 6.00 am, lan…" at bounding box center [949, 452] width 634 height 111
type textarea "Your flight from [GEOGRAPHIC_DATA] to [GEOGRAPHIC_DATA] departs at 6.00 am, lan…"
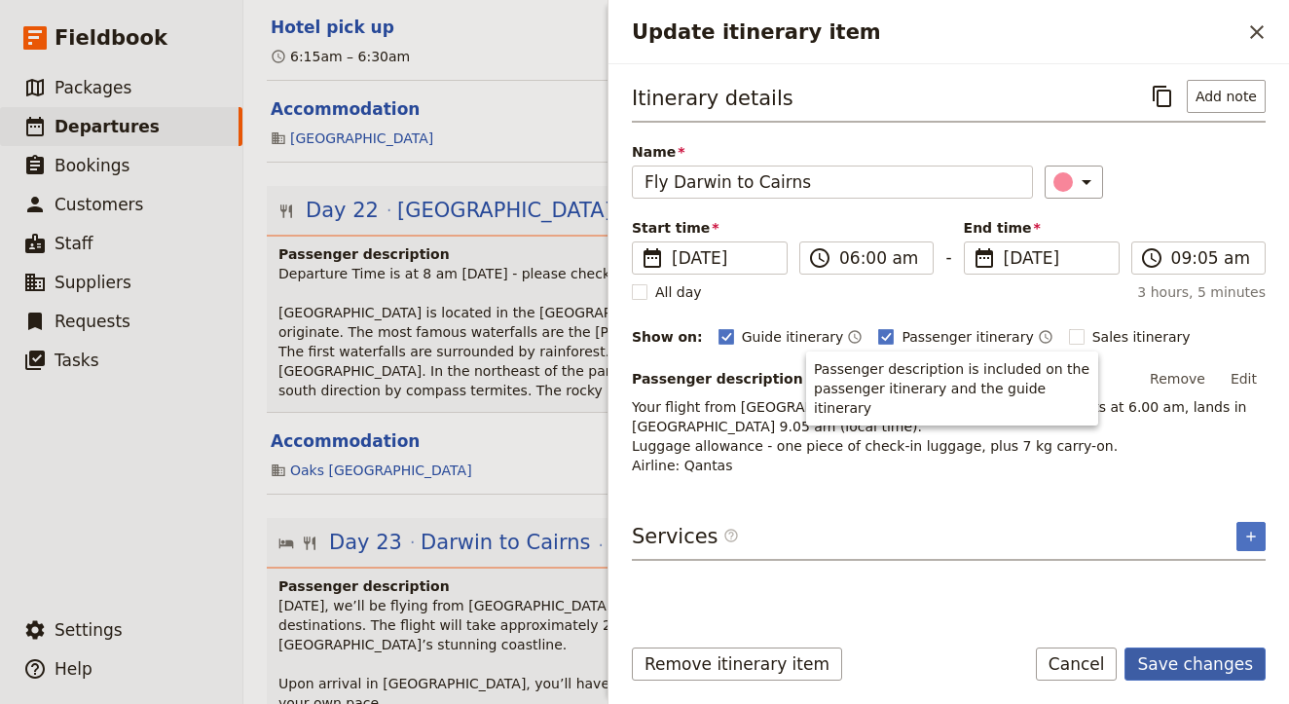
click at [1215, 657] on button "Save changes" at bounding box center [1194, 663] width 141 height 33
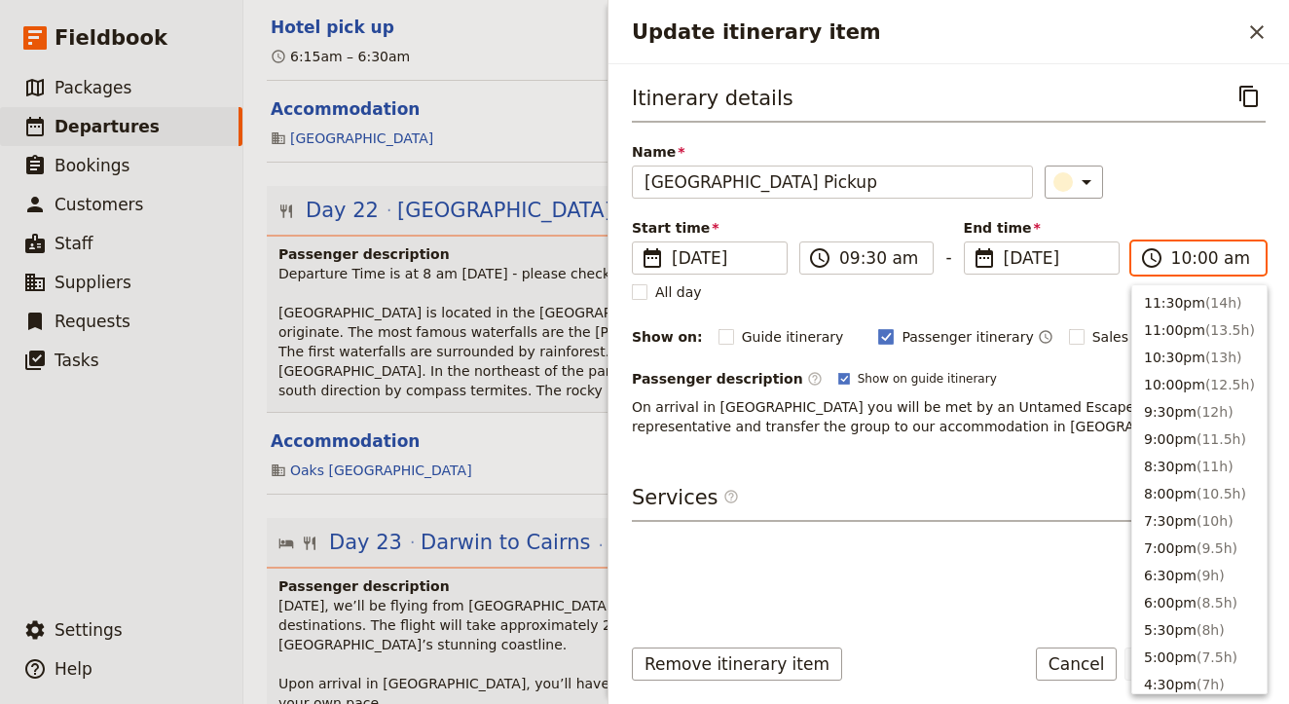
click at [1193, 257] on input "10:00 am" at bounding box center [1212, 257] width 82 height 23
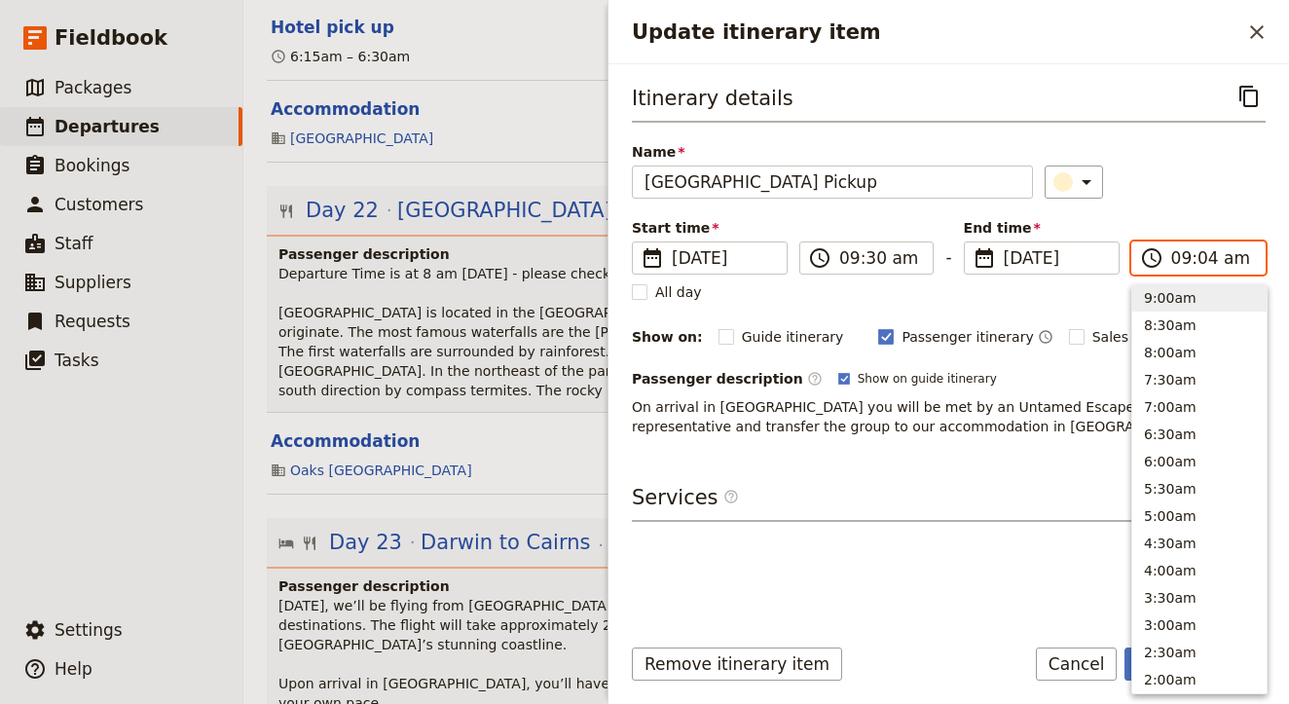
type input "09:45 am"
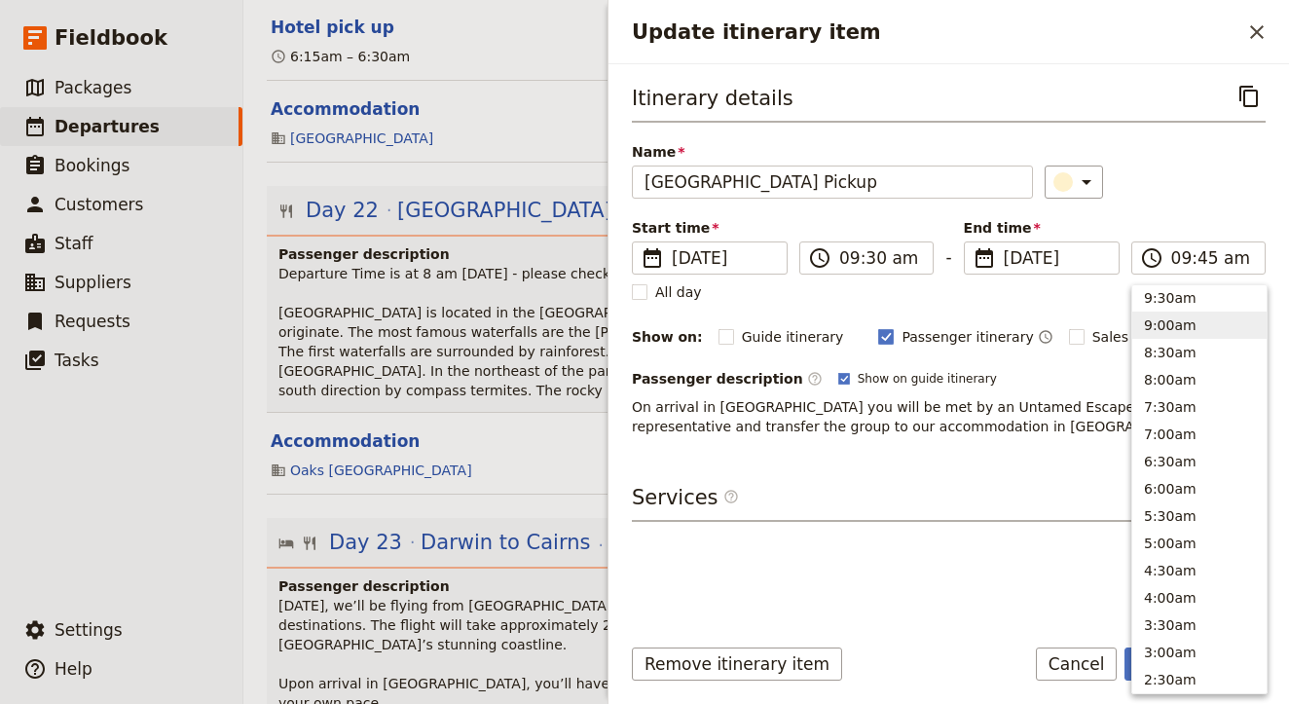
click at [967, 536] on div "Itinerary details ​ Name [GEOGRAPHIC_DATA] Pickup ​ Start time ​ [DATE] [DATE] …" at bounding box center [949, 348] width 634 height 536
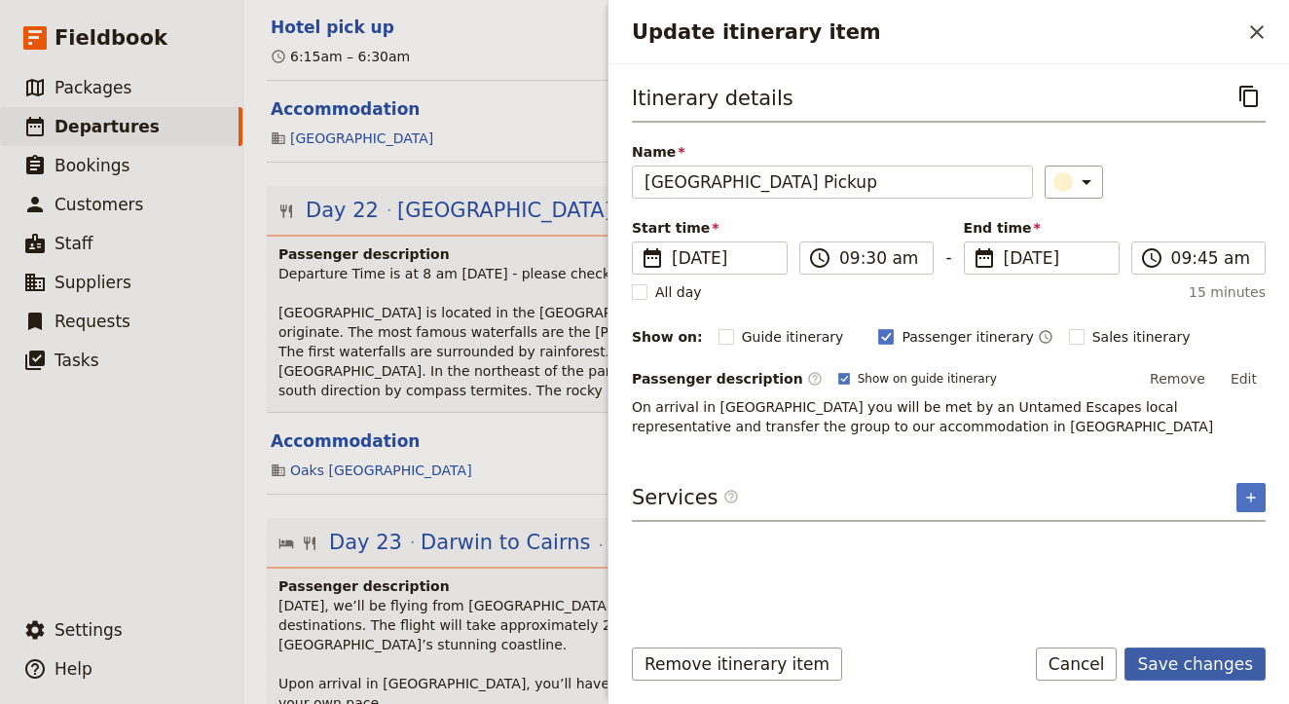
click at [1192, 664] on button "Save changes" at bounding box center [1194, 663] width 141 height 33
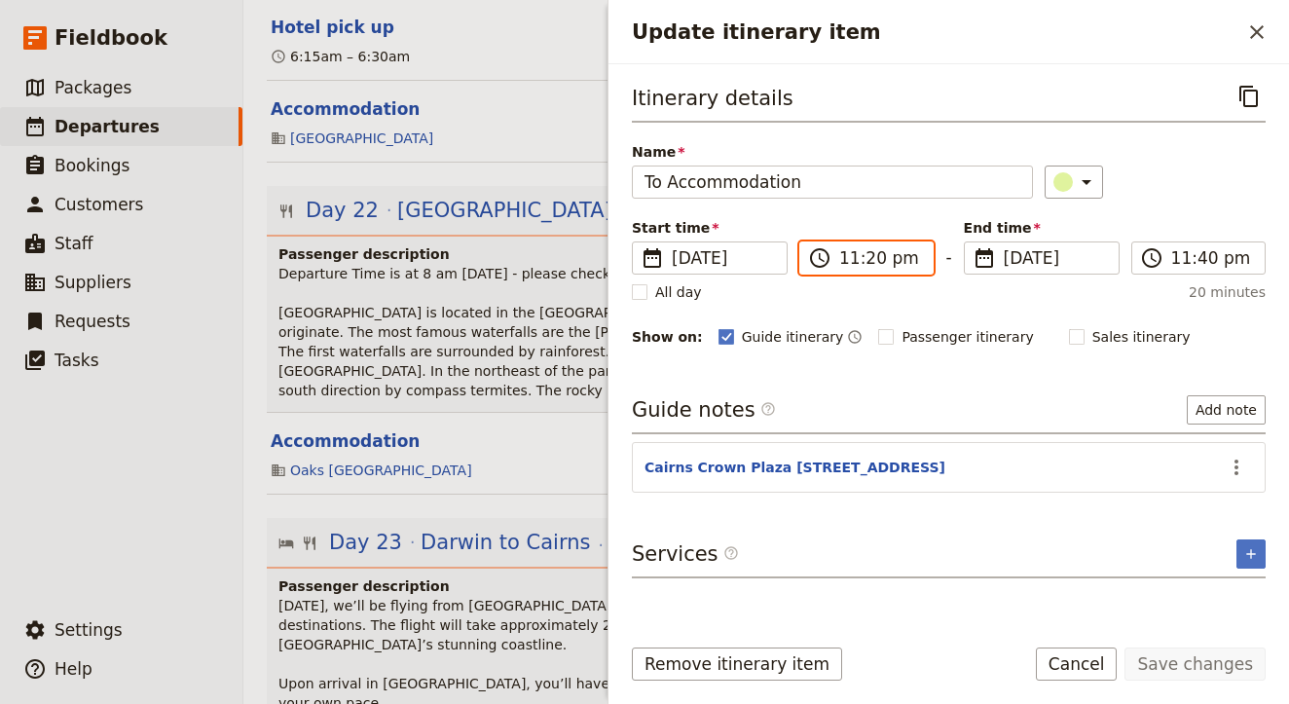
click at [847, 249] on input "11:20 pm" at bounding box center [880, 257] width 82 height 23
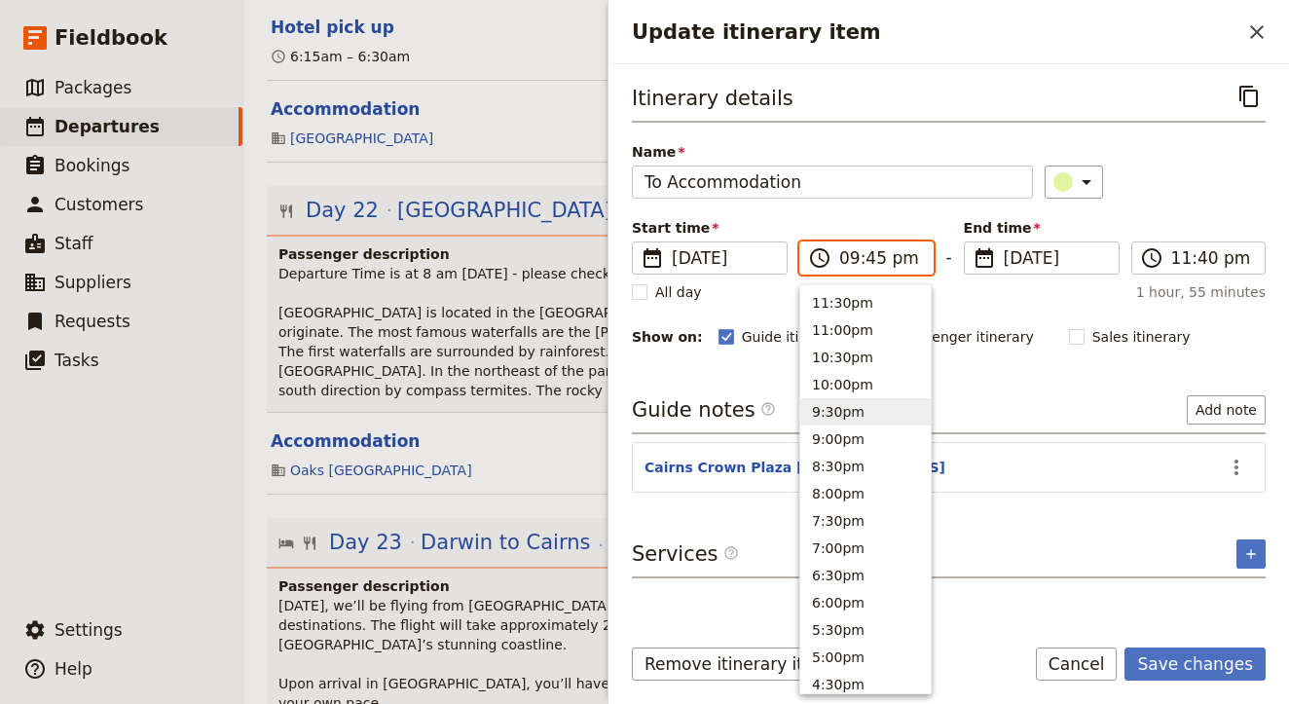
type input "09:45 am"
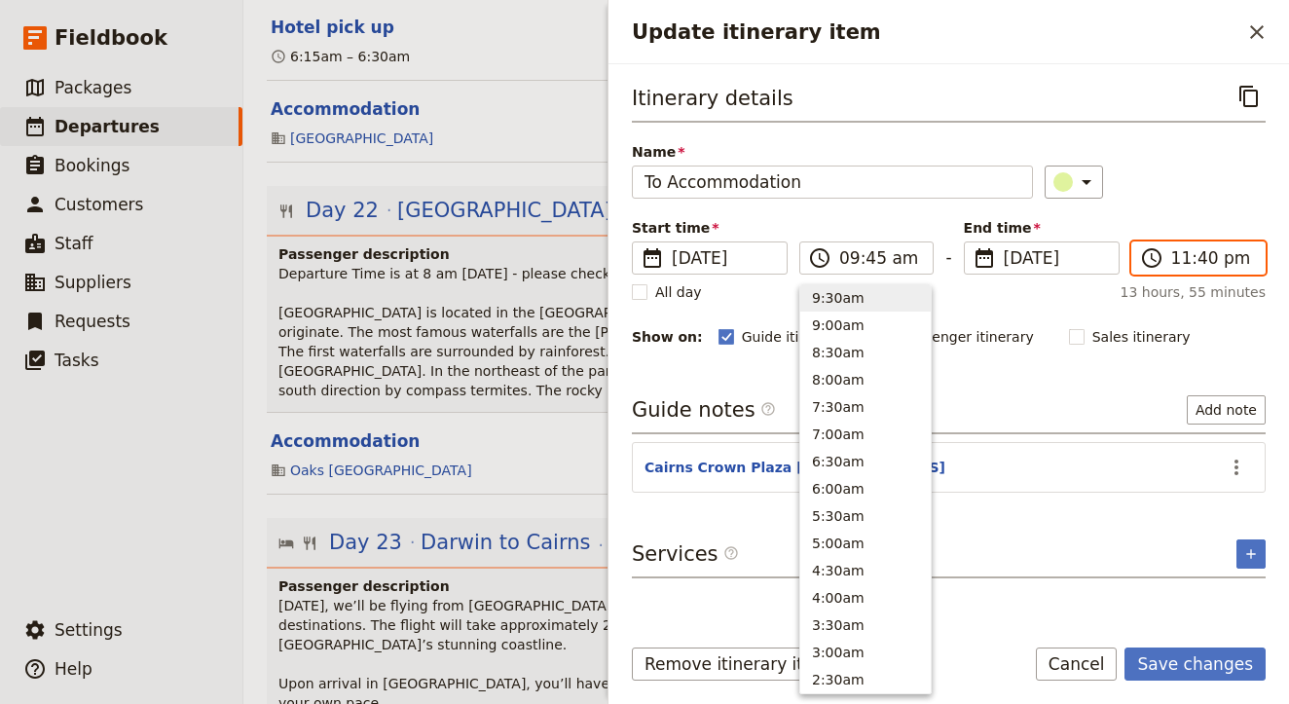
click at [1193, 256] on input "11:40 pm" at bounding box center [1212, 257] width 82 height 23
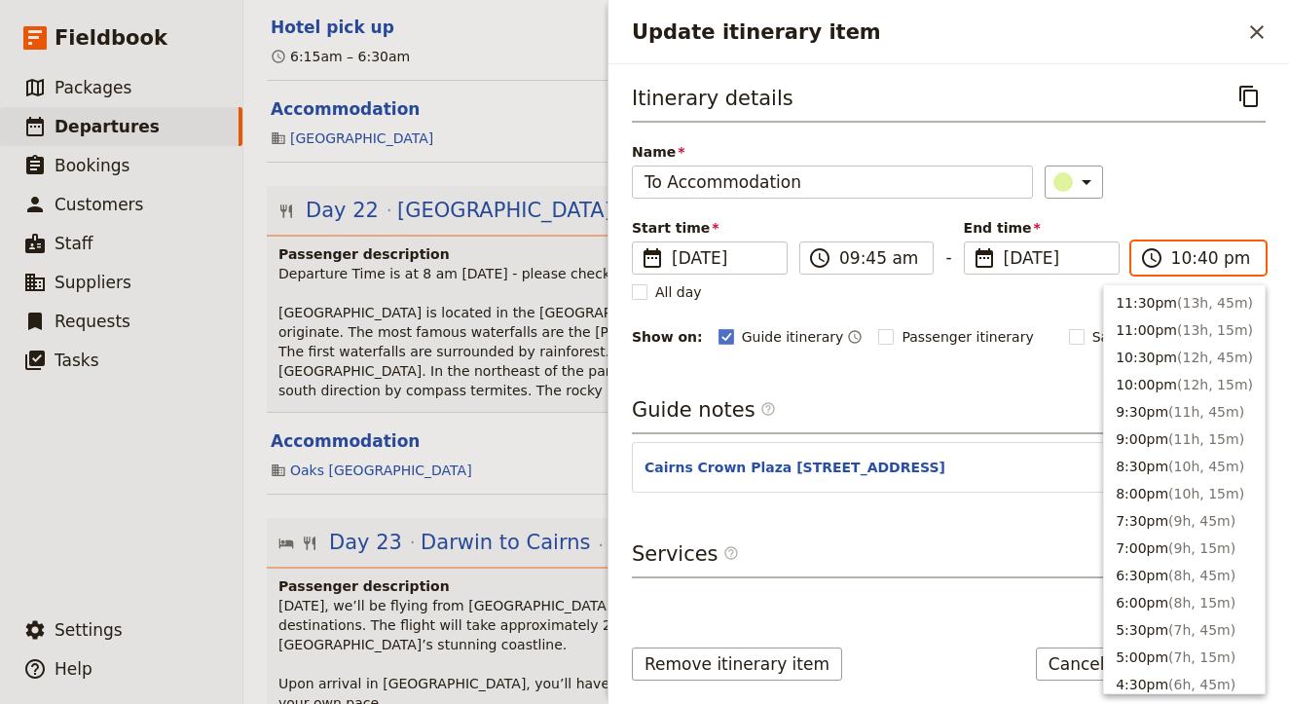
scroll to position [59, 0]
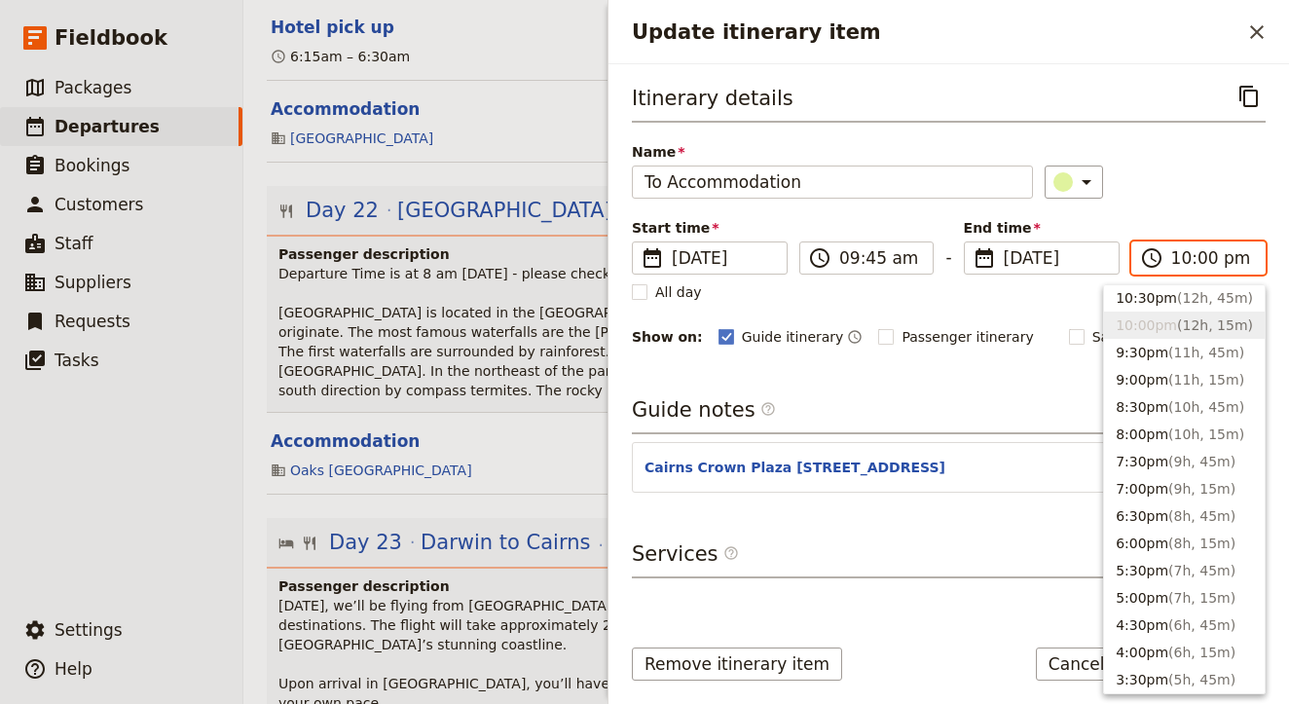
type input "10:00 am"
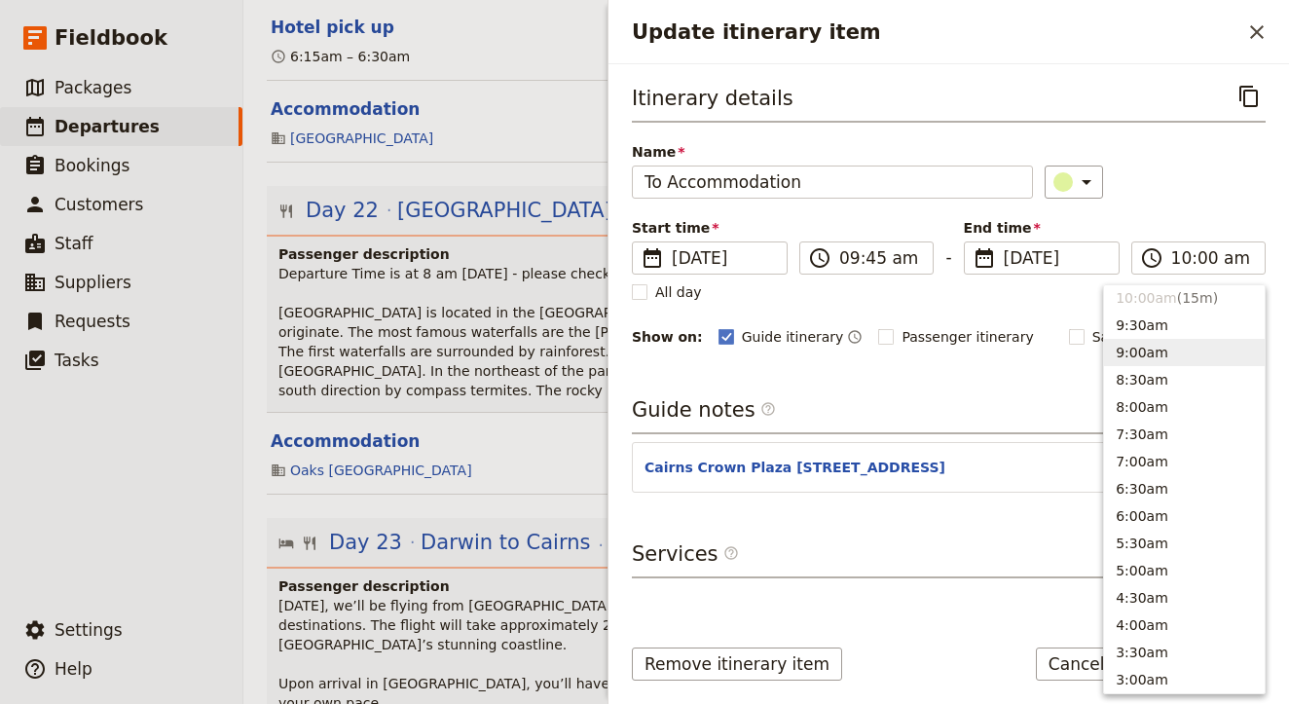
click at [1019, 407] on div "Guide notes ​ Add note" at bounding box center [949, 414] width 634 height 39
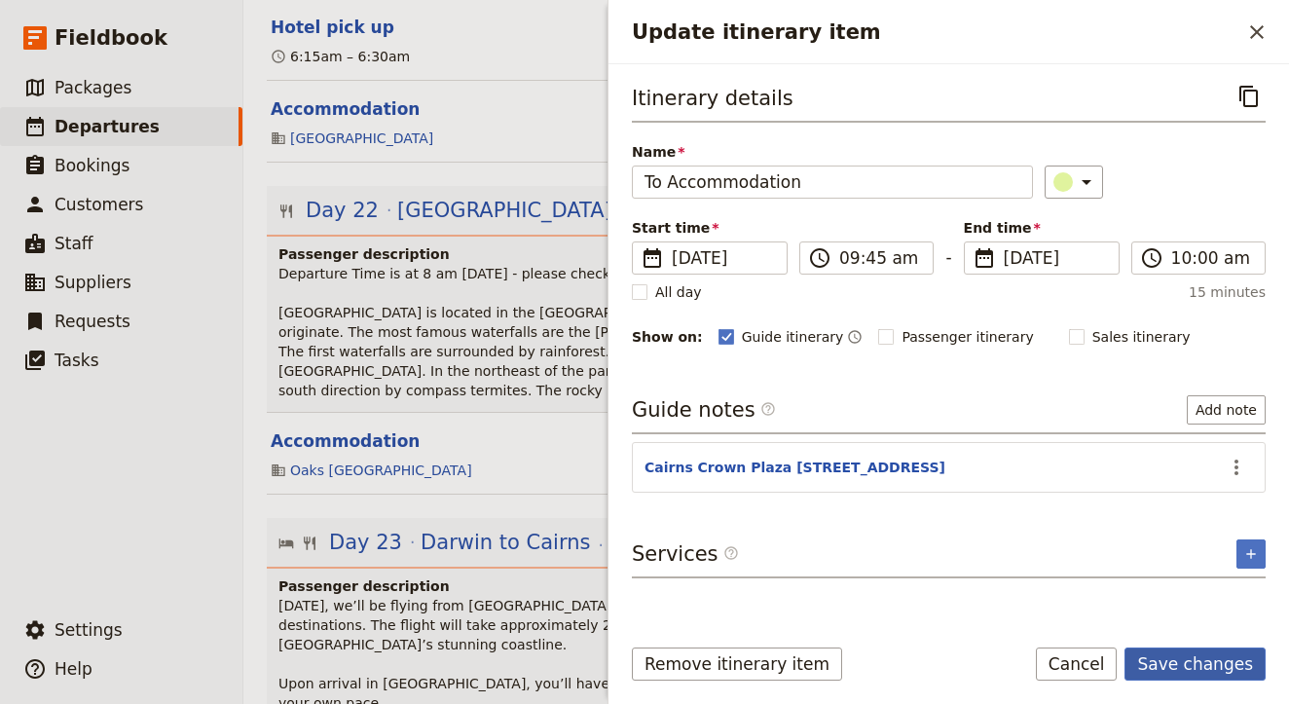
click at [1181, 662] on button "Save changes" at bounding box center [1194, 663] width 141 height 33
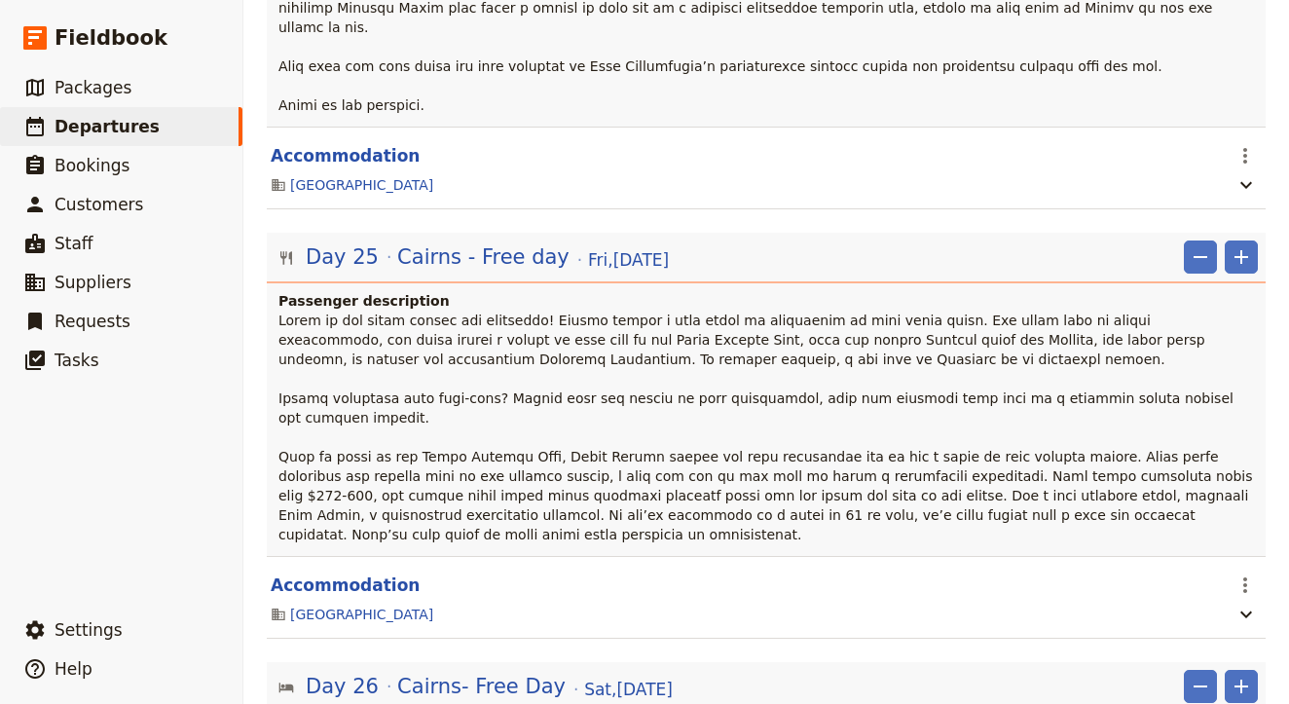
scroll to position [0, 0]
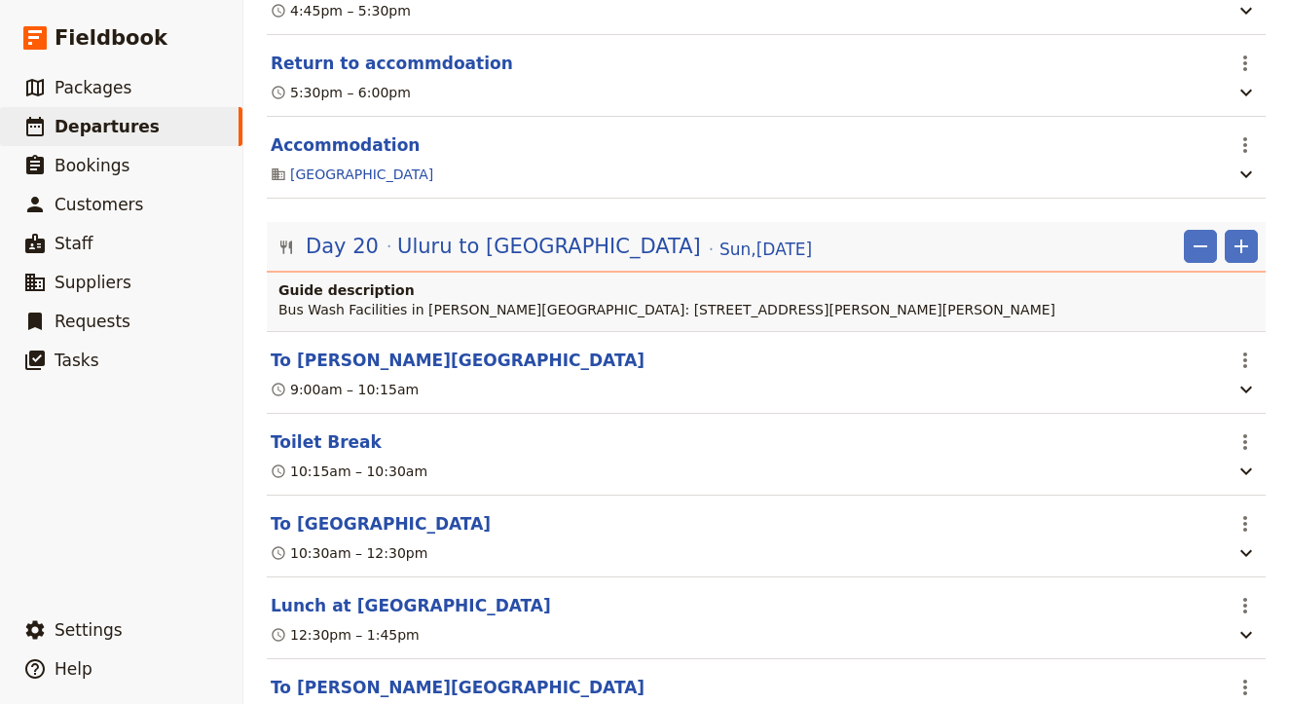
scroll to position [21972, 0]
